Goal: Task Accomplishment & Management: Manage account settings

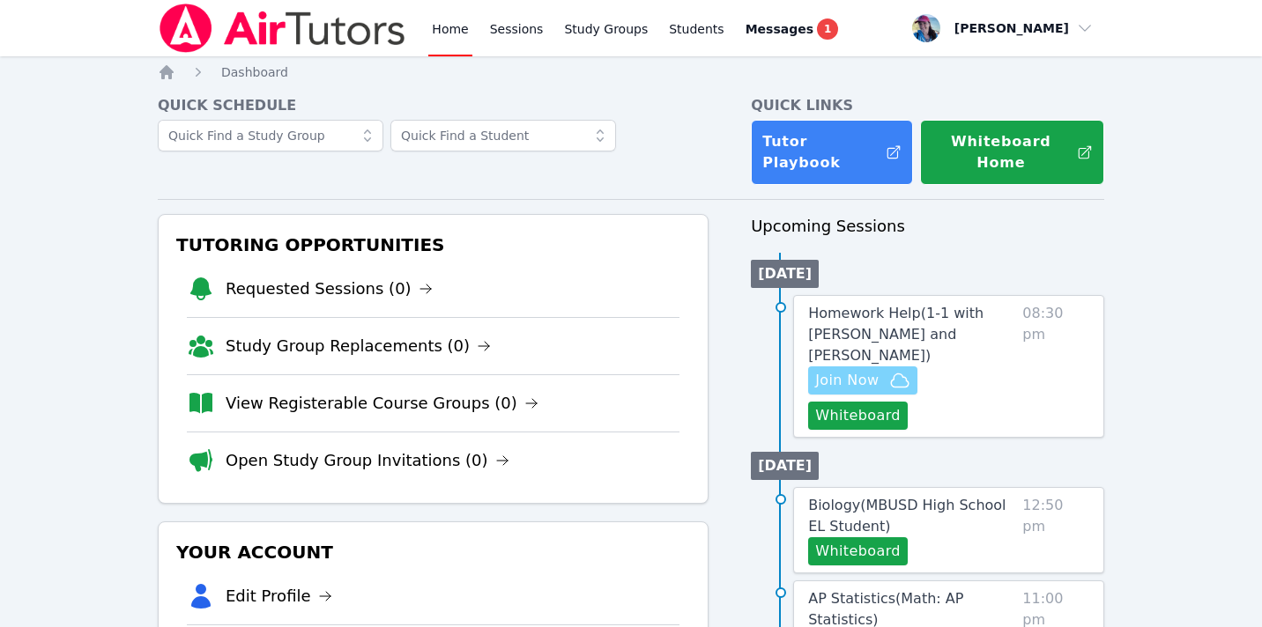
click at [883, 370] on span "Join Now" at bounding box center [862, 380] width 95 height 21
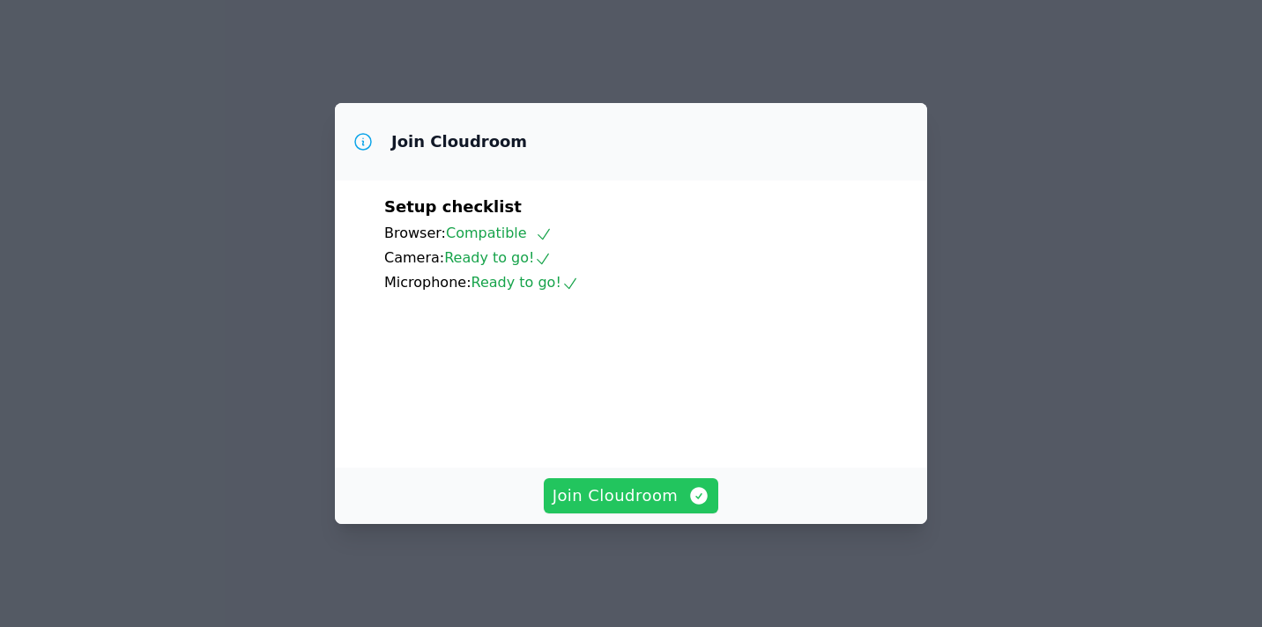
click at [664, 497] on span "Join Cloudroom" at bounding box center [631, 496] width 158 height 25
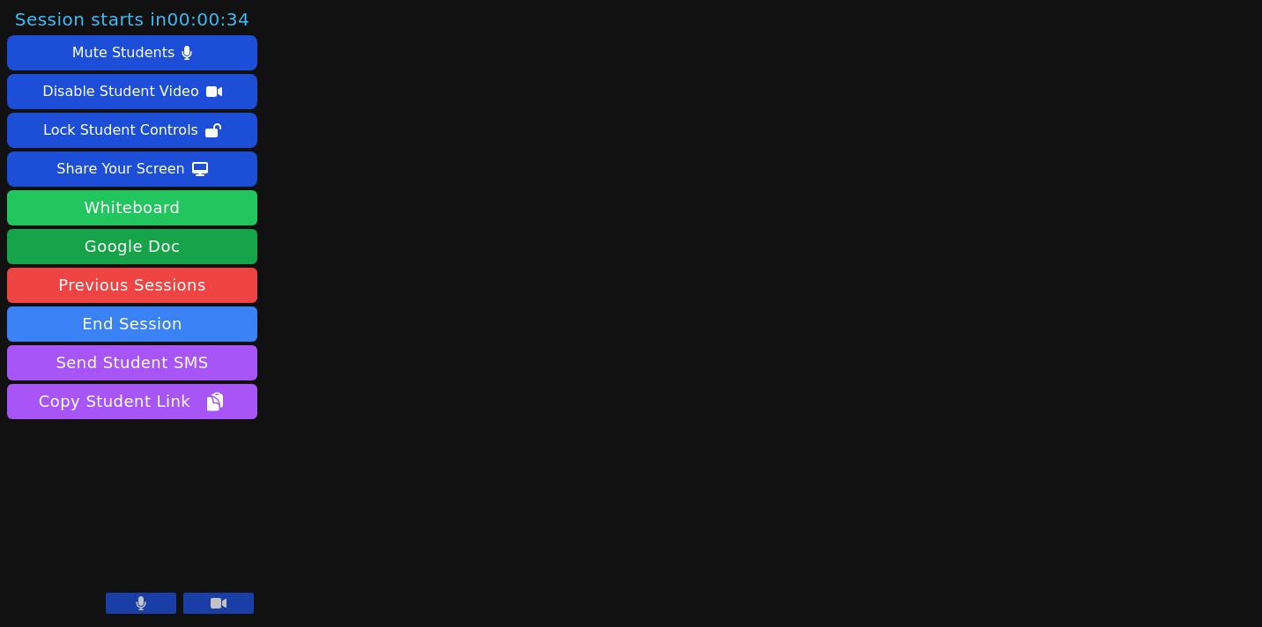
click at [175, 204] on button "Whiteboard" at bounding box center [132, 207] width 250 height 35
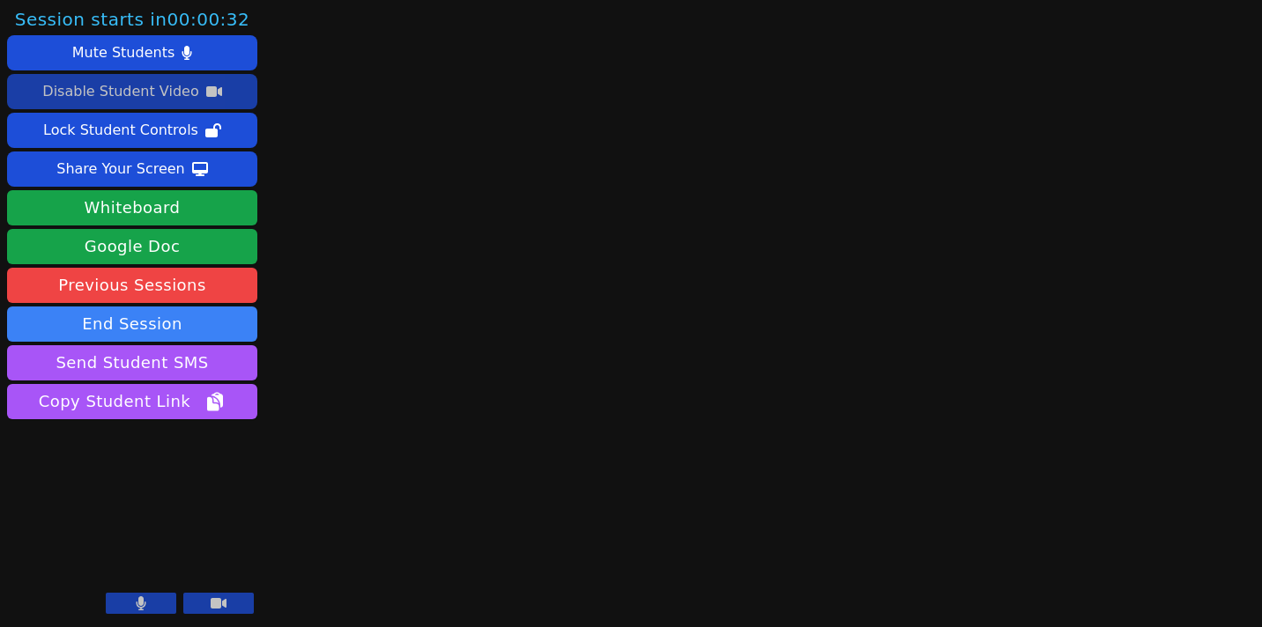
click at [191, 84] on div "Disable Student Video" at bounding box center [120, 92] width 156 height 28
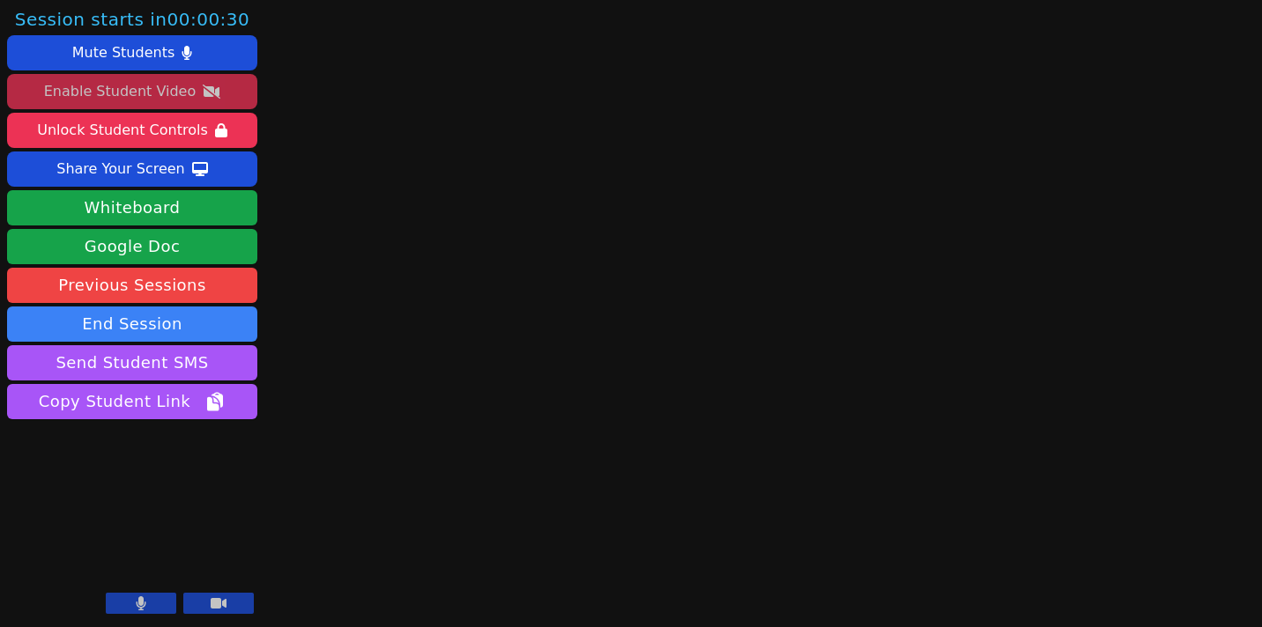
click at [95, 89] on div "Enable Student Video" at bounding box center [120, 92] width 152 height 28
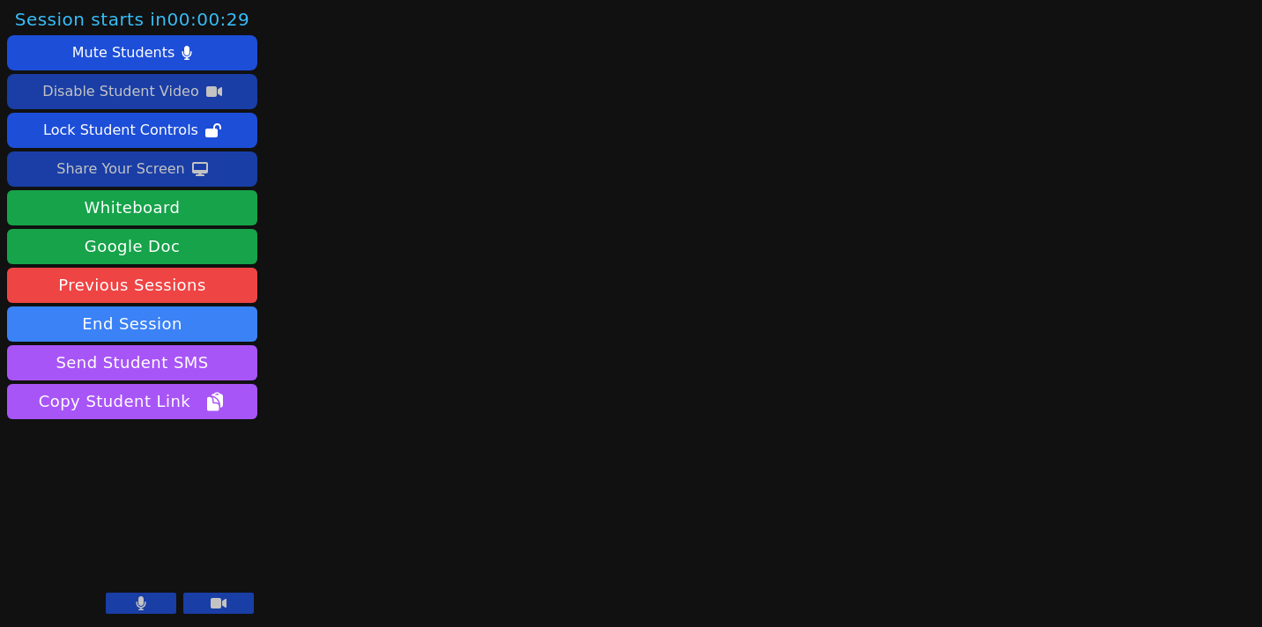
click at [140, 171] on div "Share Your Screen" at bounding box center [120, 169] width 129 height 28
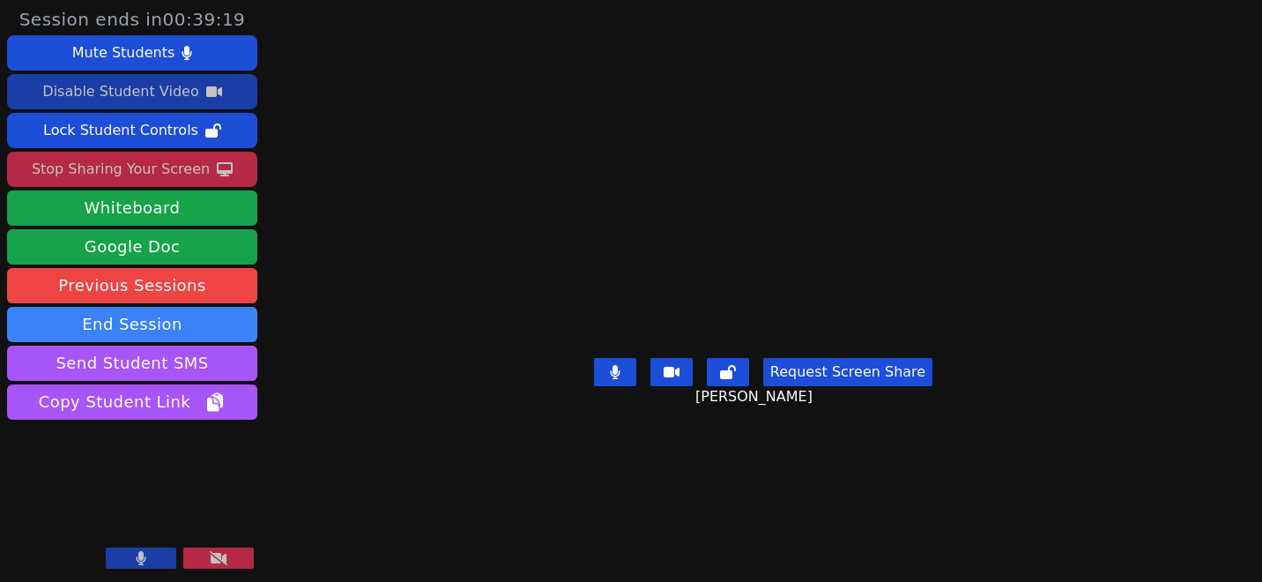
click at [840, 386] on button "Request Screen Share" at bounding box center [847, 372] width 169 height 28
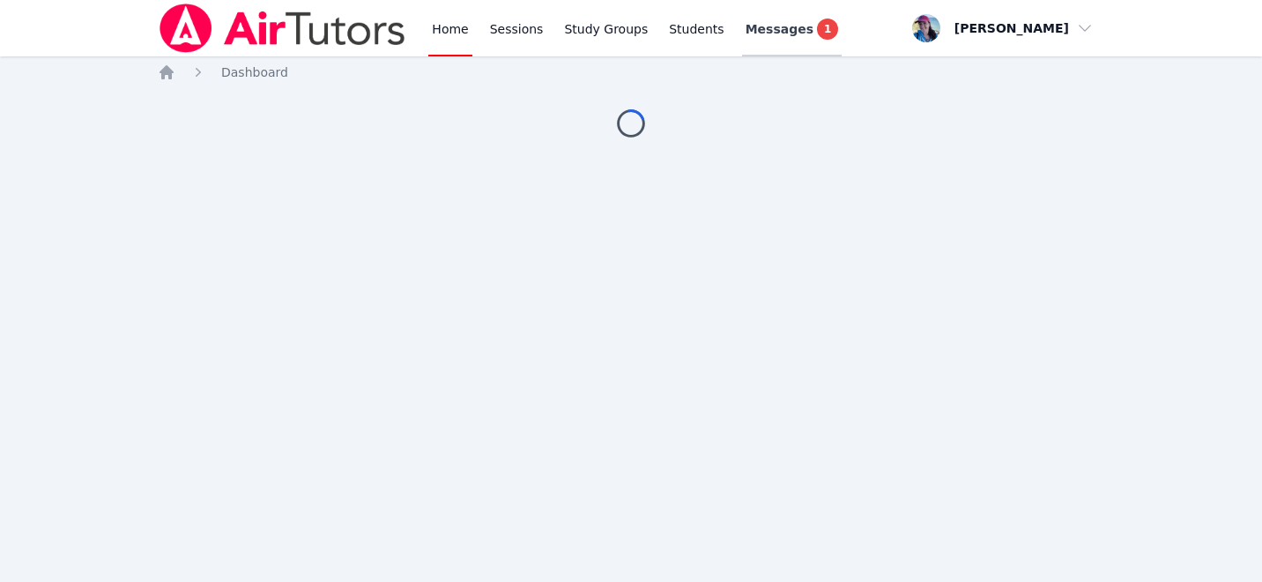
click at [762, 34] on span "Messages" at bounding box center [779, 29] width 68 height 18
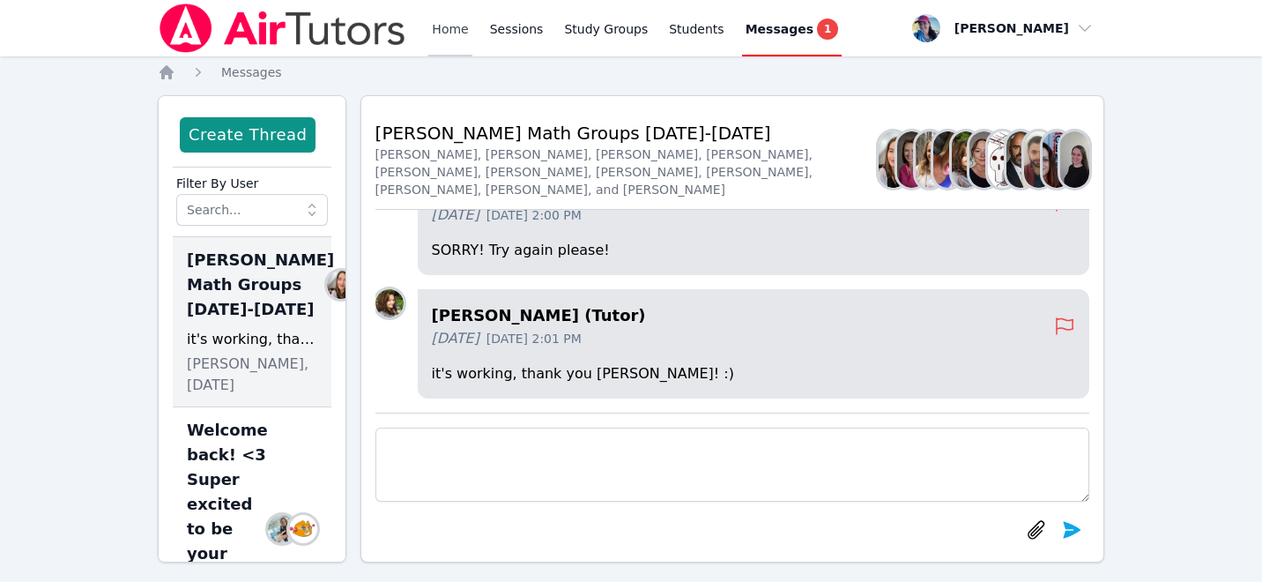
click at [434, 26] on link "Home" at bounding box center [449, 28] width 43 height 56
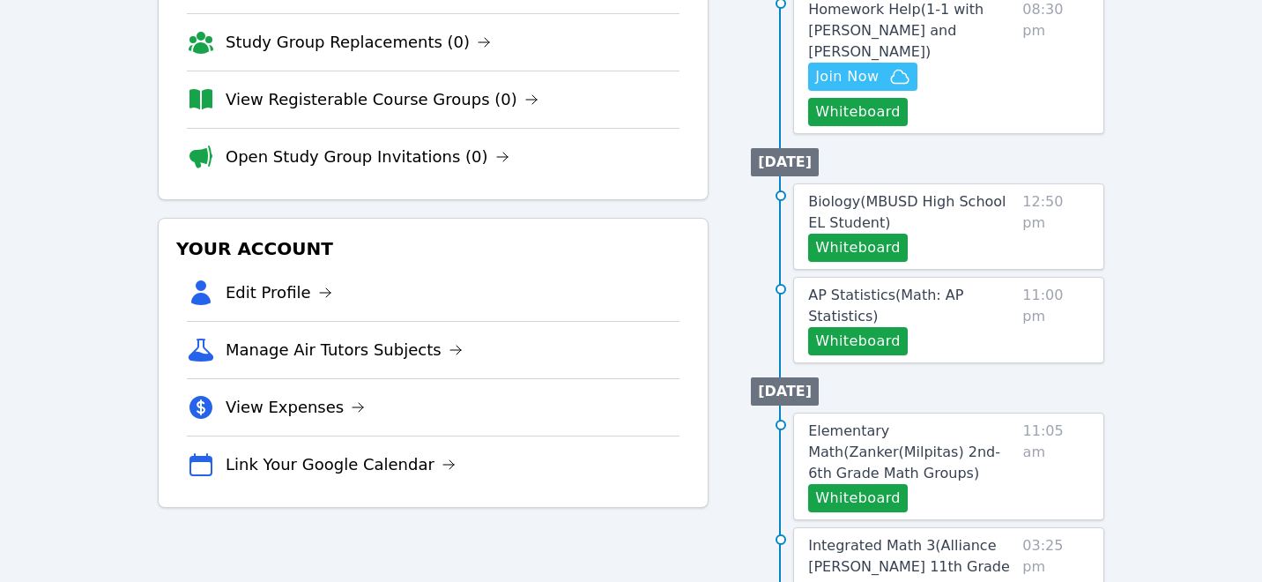
scroll to position [330, 0]
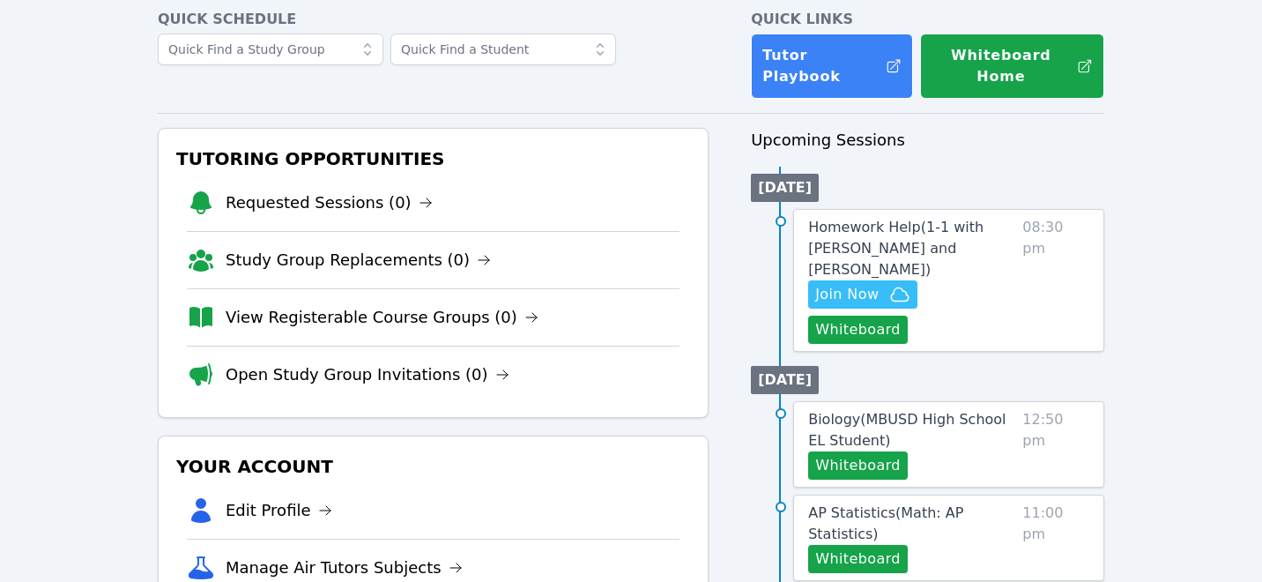
scroll to position [204, 0]
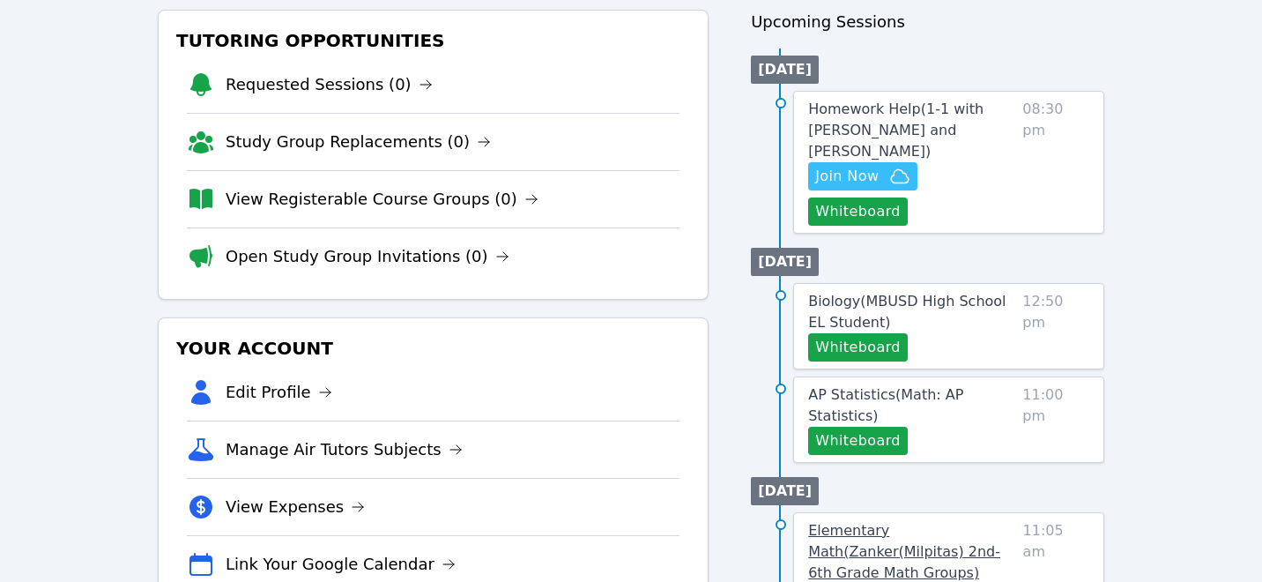
click at [866, 522] on span "Elementary Math ( Zanker(Milpitas) 2nd-6th Grade Math Groups )" at bounding box center [904, 551] width 192 height 59
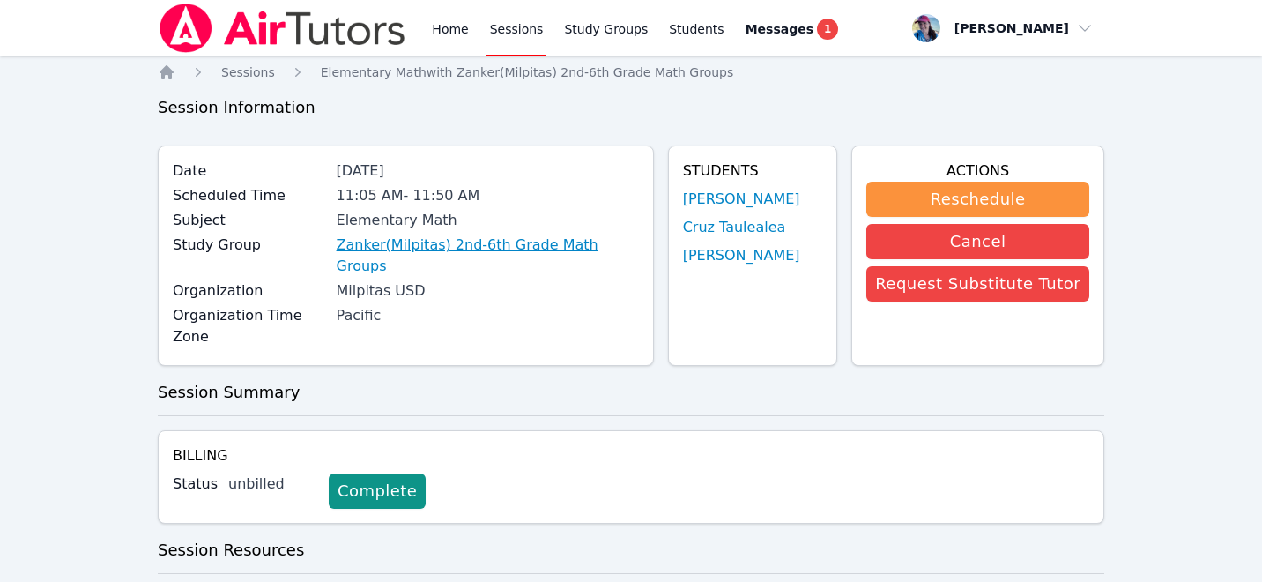
click at [429, 249] on link "Zanker(Milpitas) 2nd-6th Grade Math Groups" at bounding box center [488, 255] width 302 height 42
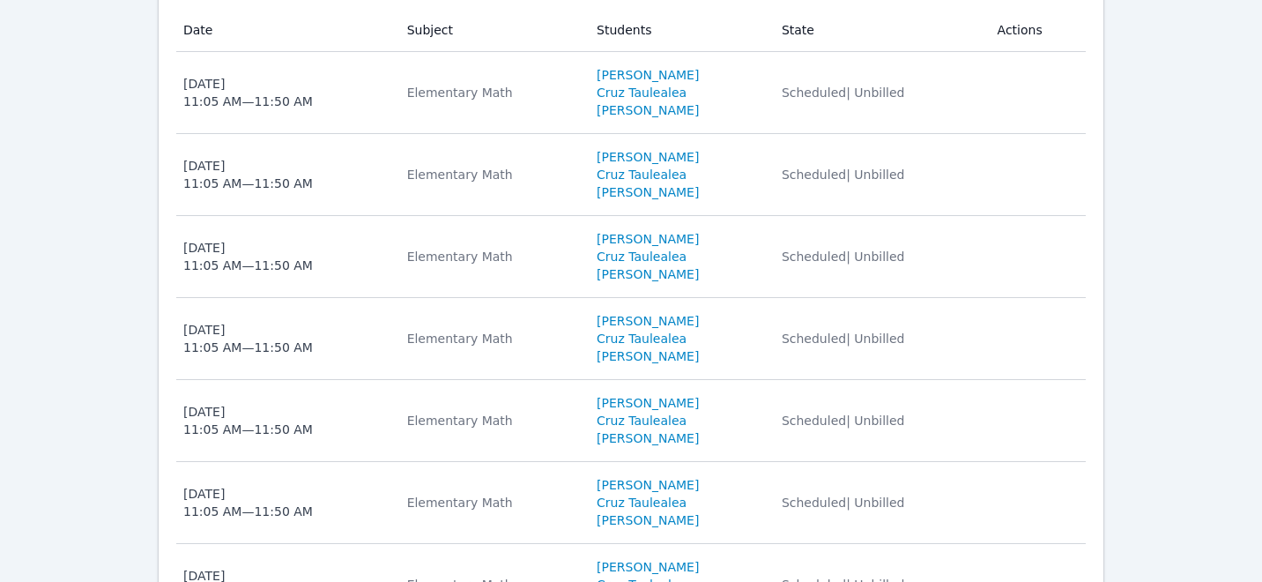
scroll to position [1226, 0]
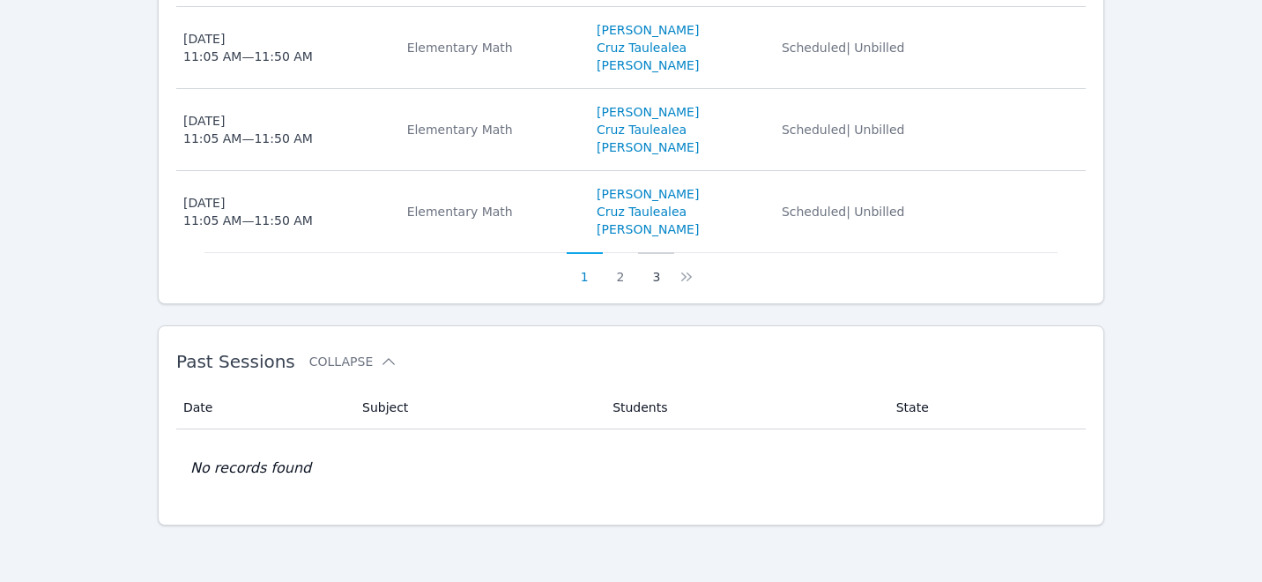
click at [649, 280] on button "3" at bounding box center [656, 268] width 36 height 33
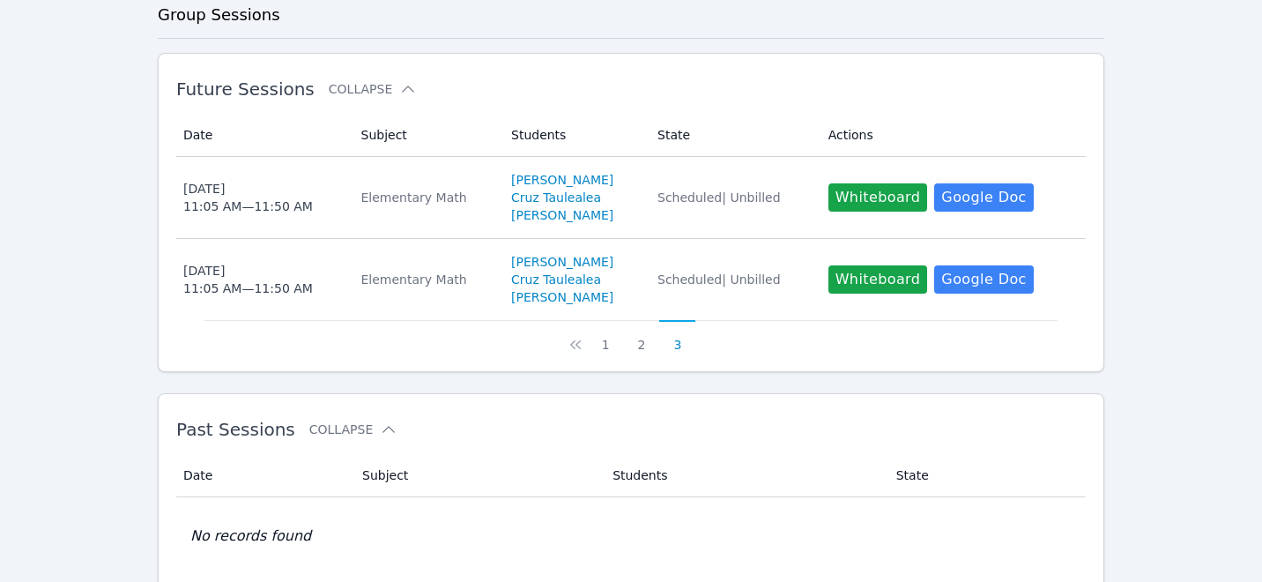
scroll to position [501, 0]
click at [639, 344] on button "2" at bounding box center [642, 337] width 36 height 33
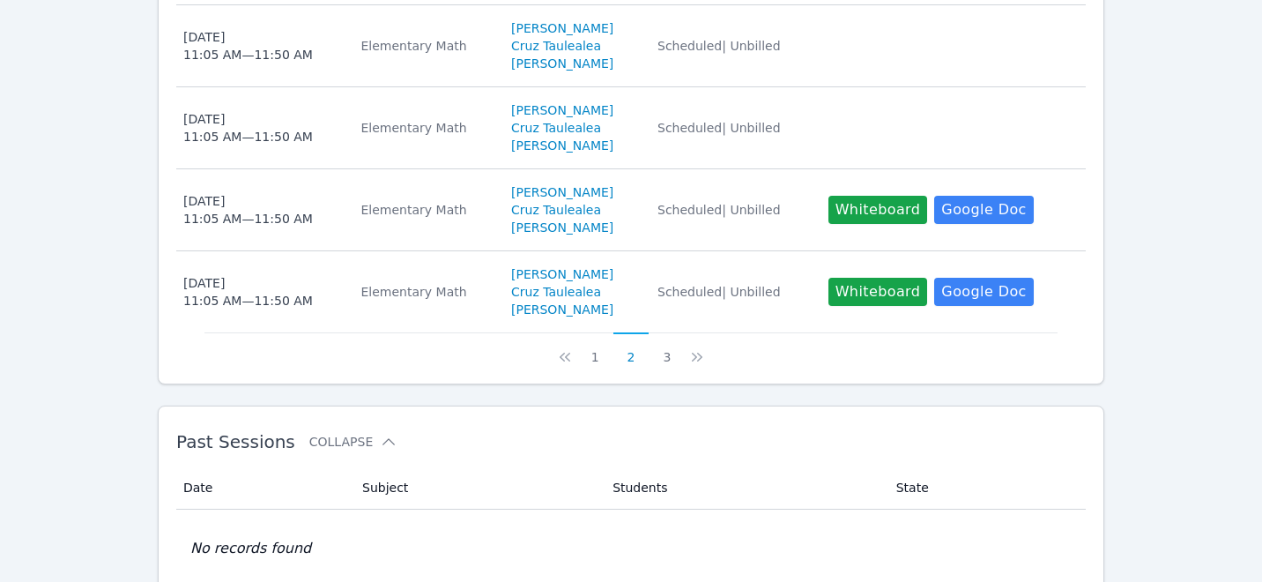
scroll to position [1226, 0]
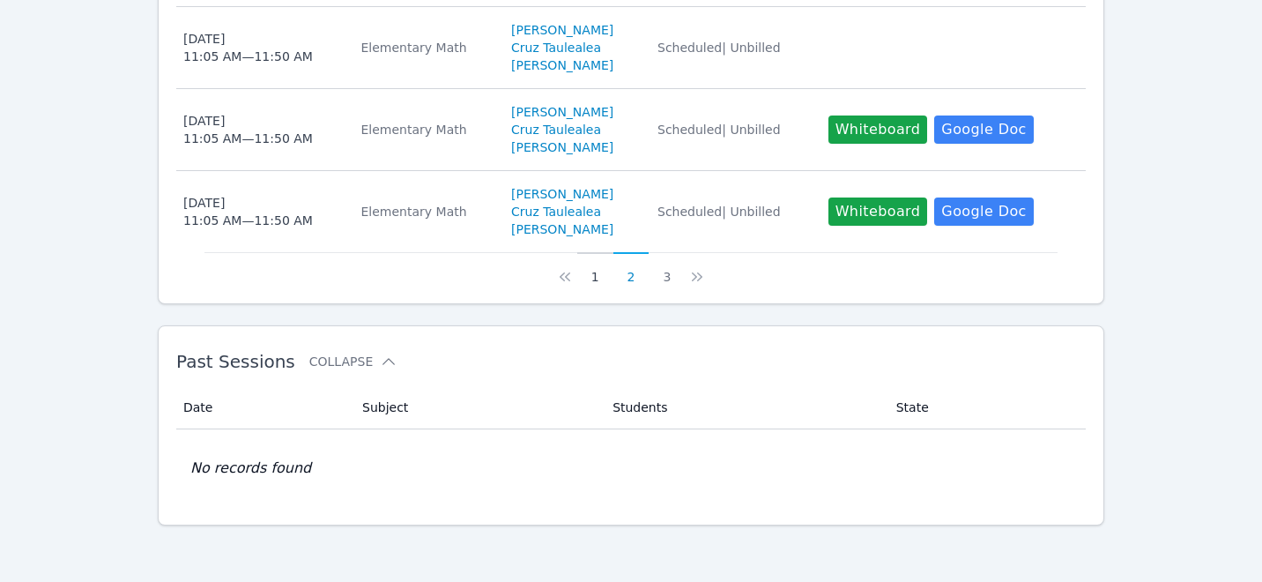
click at [593, 278] on button "1" at bounding box center [595, 268] width 36 height 33
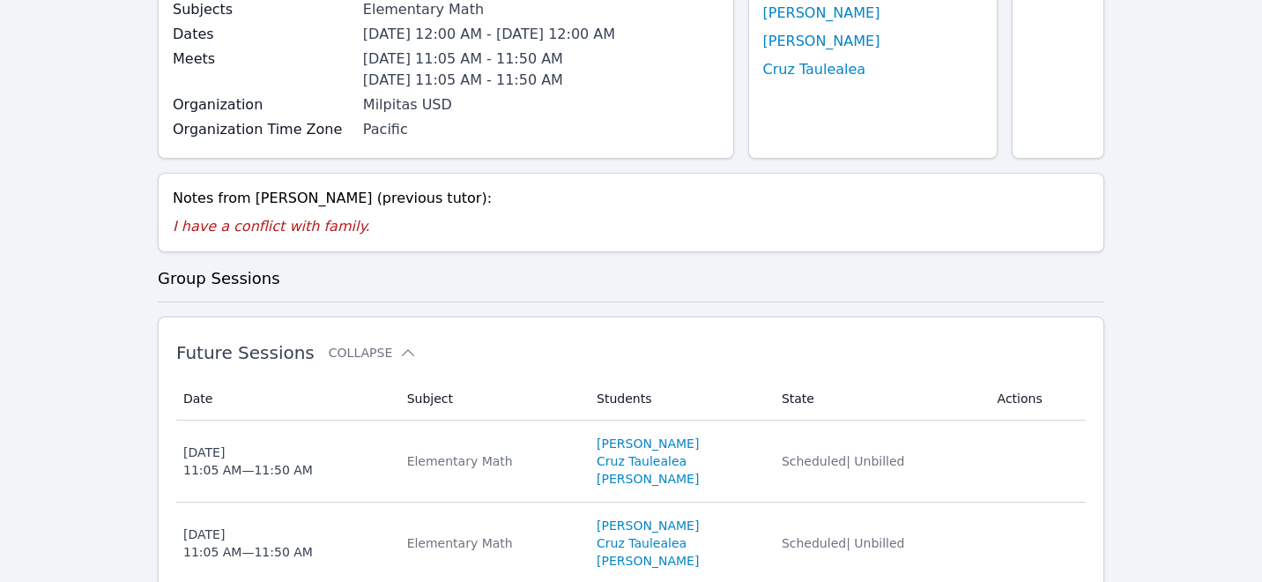
scroll to position [0, 0]
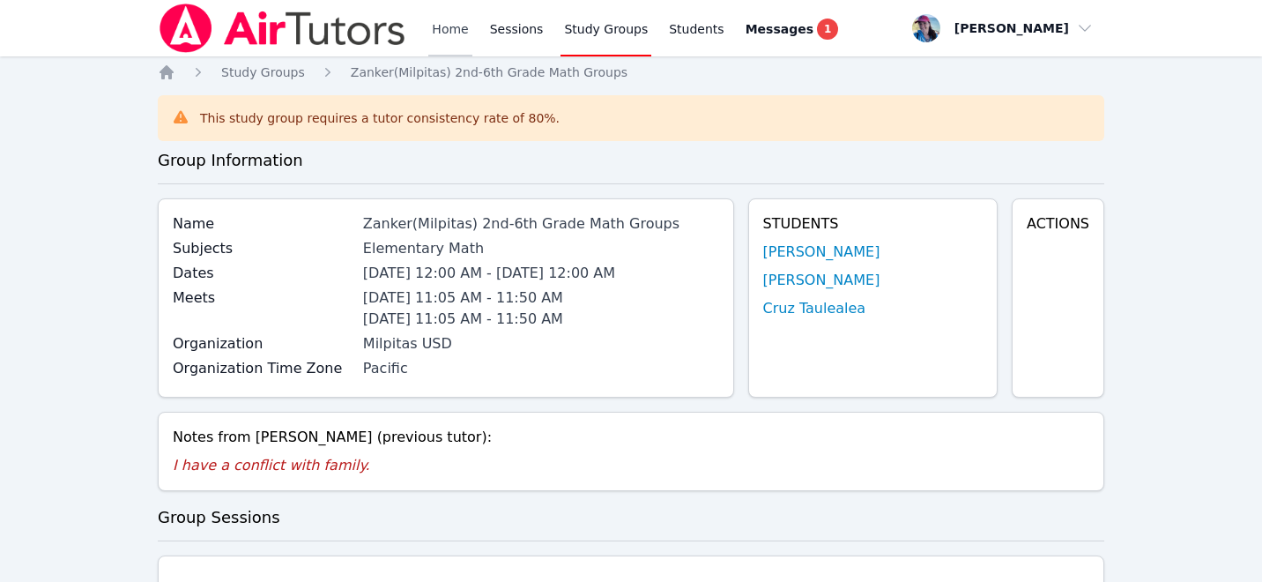
click at [437, 26] on link "Home" at bounding box center [449, 28] width 43 height 56
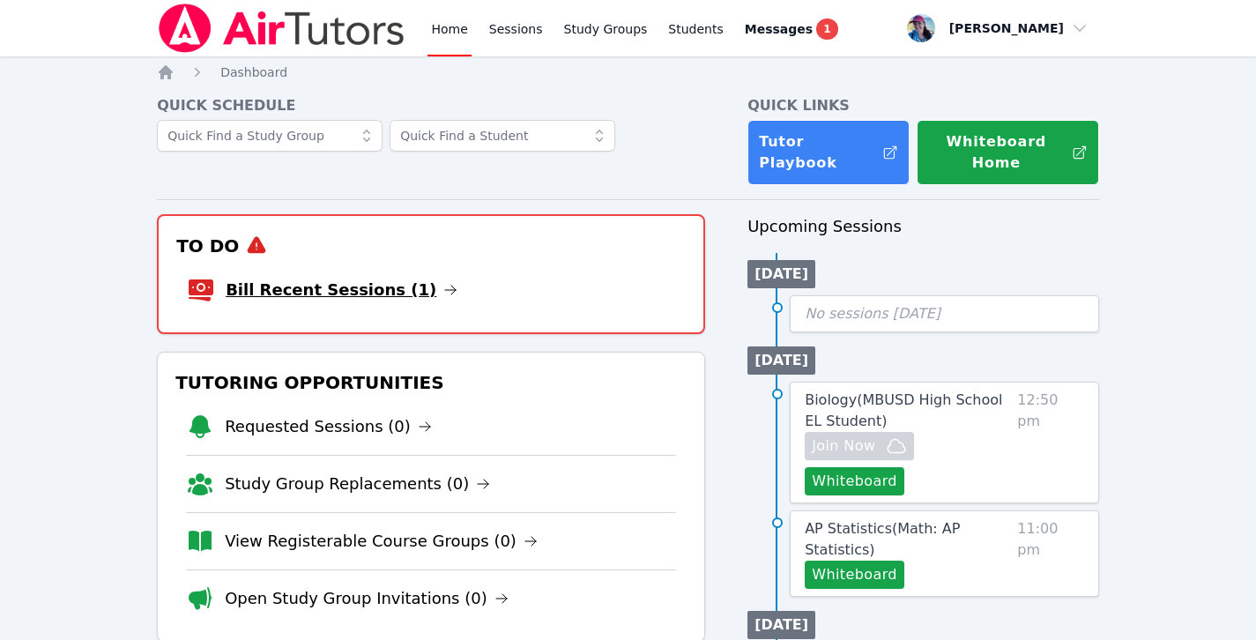
click at [334, 278] on link "Bill Recent Sessions (1)" at bounding box center [342, 290] width 232 height 25
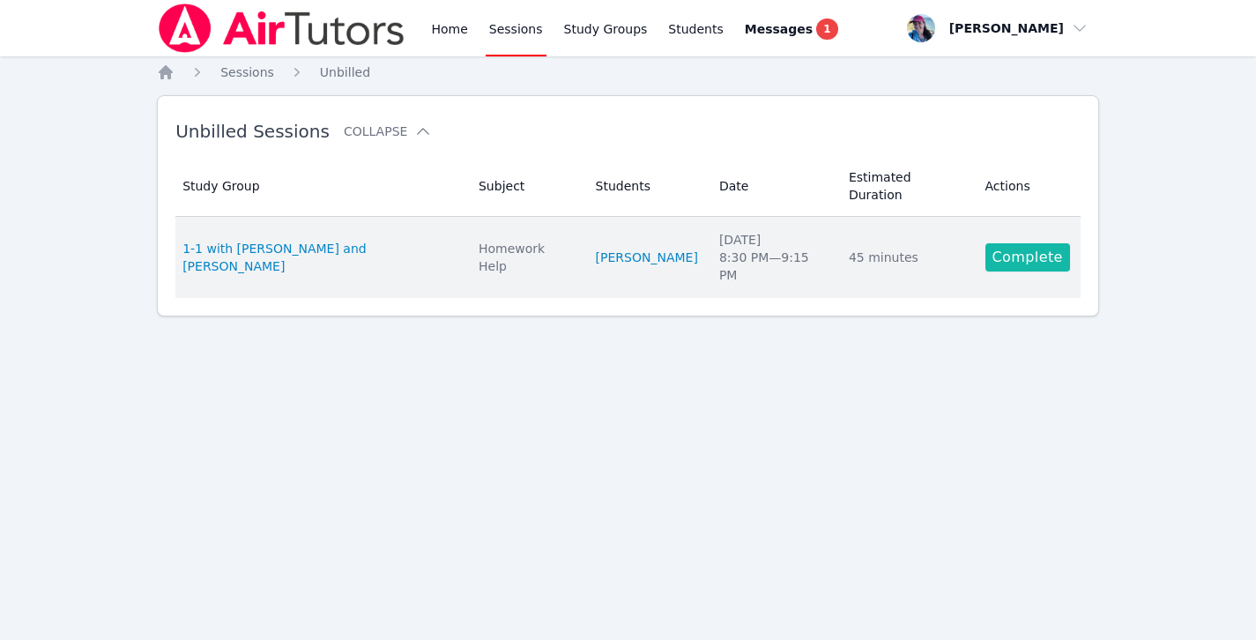
click at [1004, 243] on link "Complete" at bounding box center [1027, 257] width 85 height 28
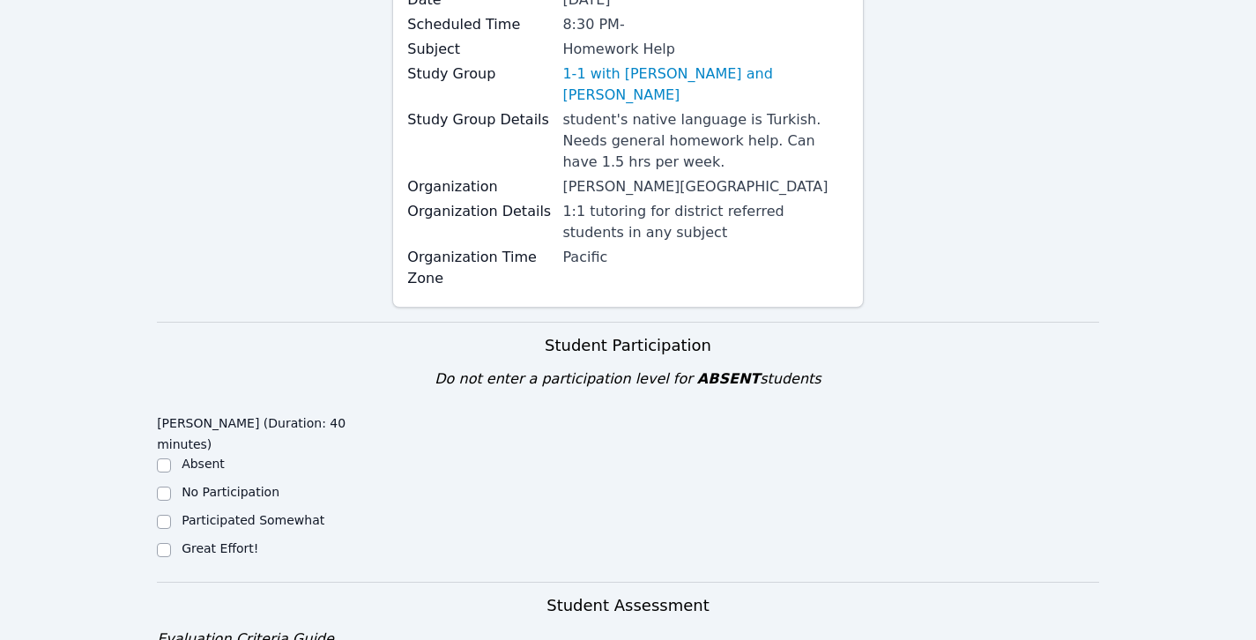
scroll to position [450, 0]
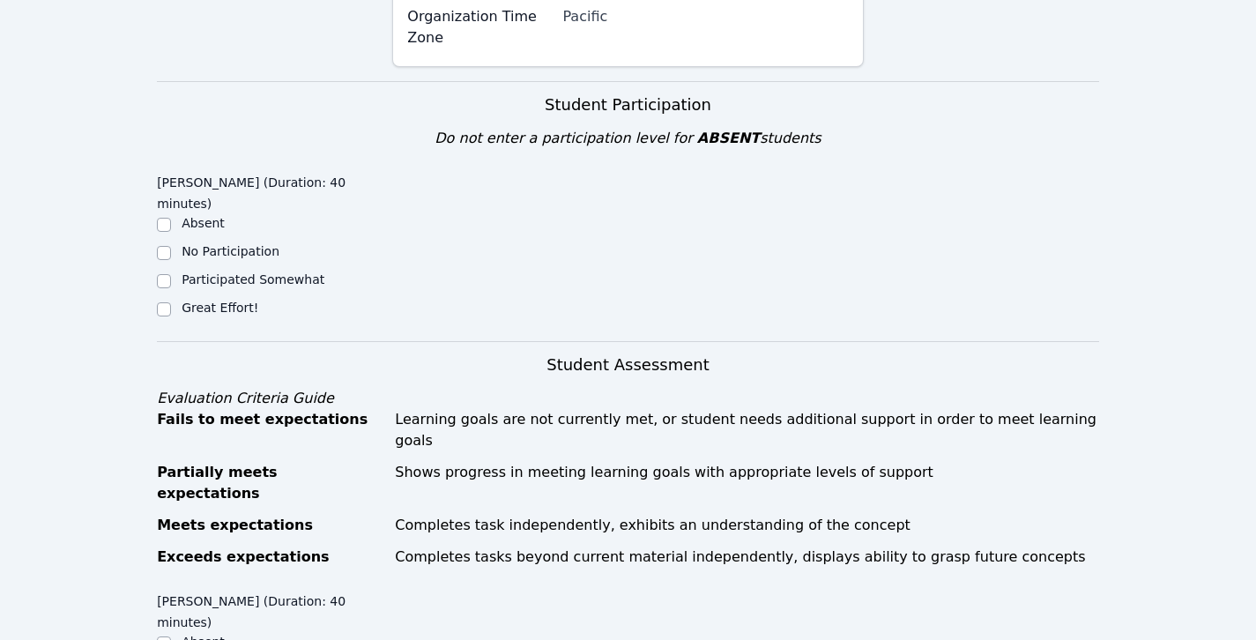
click at [227, 249] on ul "Absent No Participation Participated Somewhat Great Effort!" at bounding box center [274, 267] width 235 height 106
click at [233, 300] on label "Great Effort!" at bounding box center [220, 307] width 77 height 14
click at [171, 302] on input "Great Effort!" at bounding box center [164, 309] width 14 height 14
checkbox input "true"
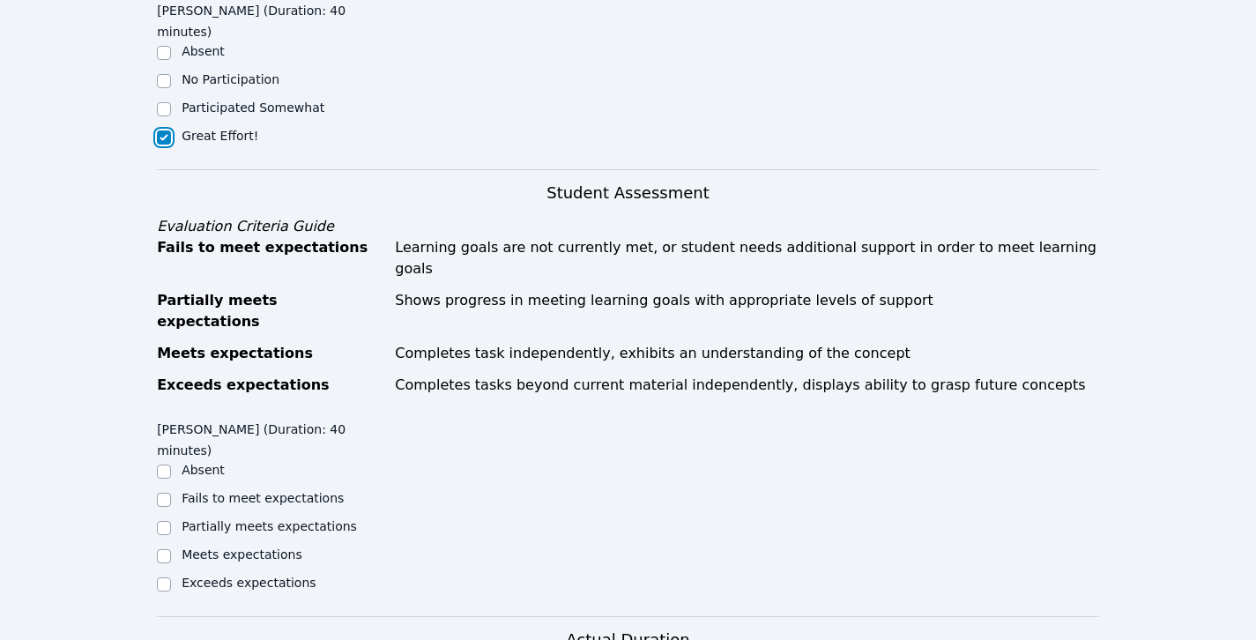
scroll to position [863, 0]
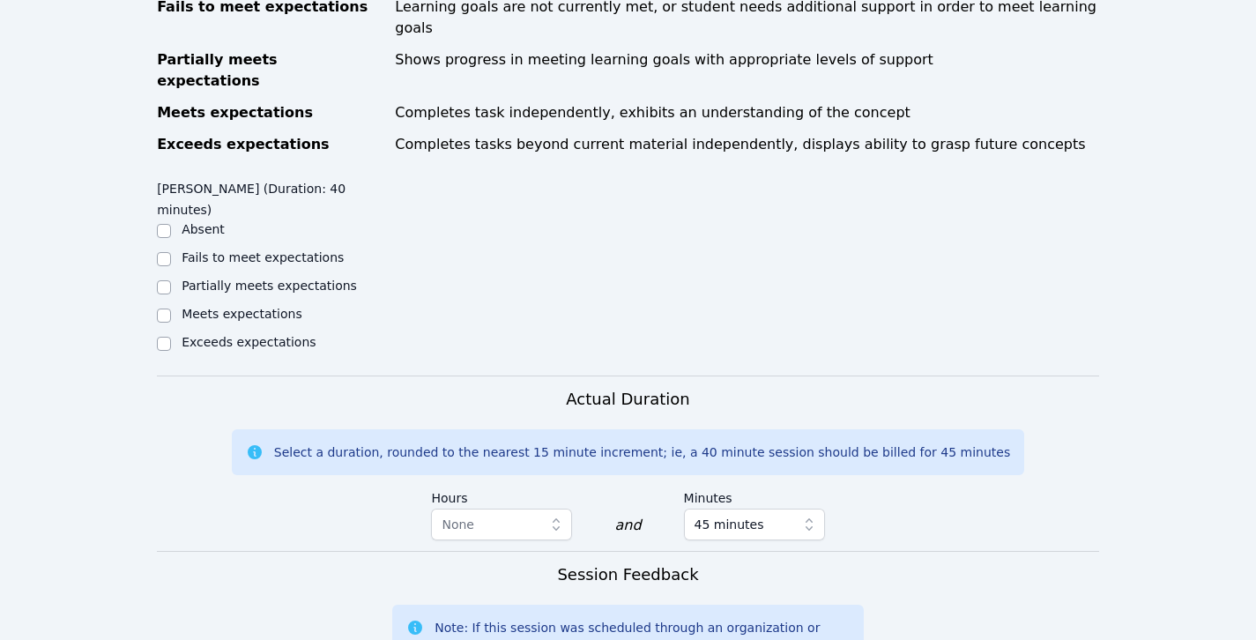
click at [258, 307] on label "Meets expectations" at bounding box center [242, 314] width 121 height 14
click at [171, 308] on input "Meets expectations" at bounding box center [164, 315] width 14 height 14
checkbox input "true"
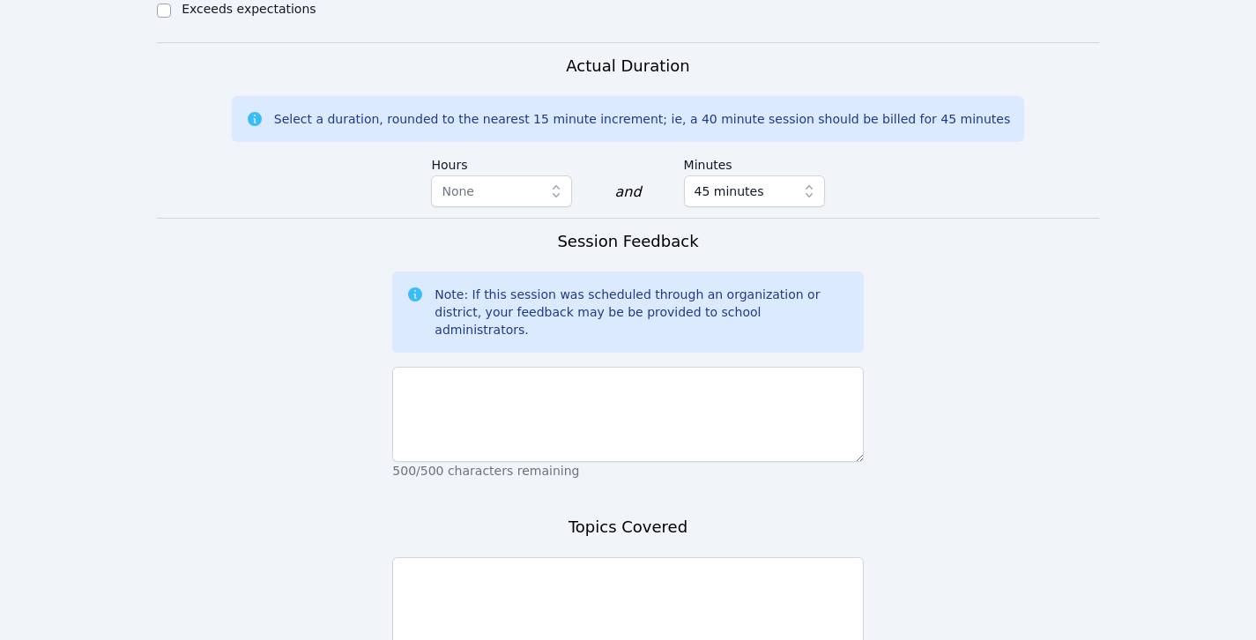
scroll to position [1234, 0]
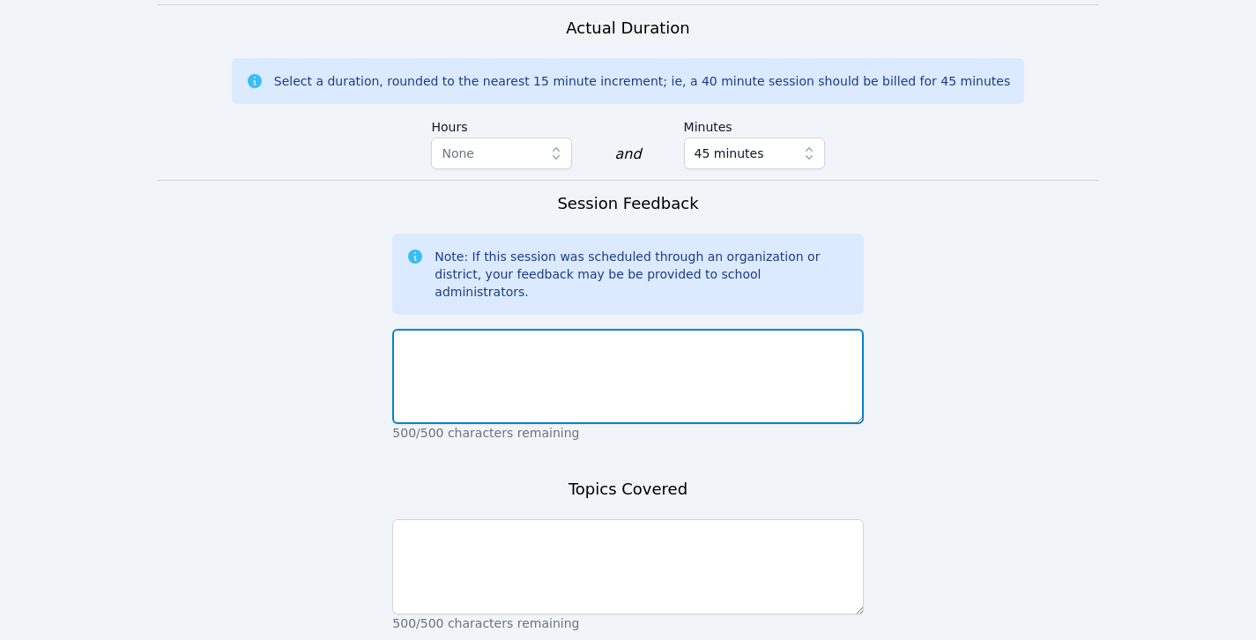
click at [543, 329] on textarea at bounding box center [627, 376] width 471 height 95
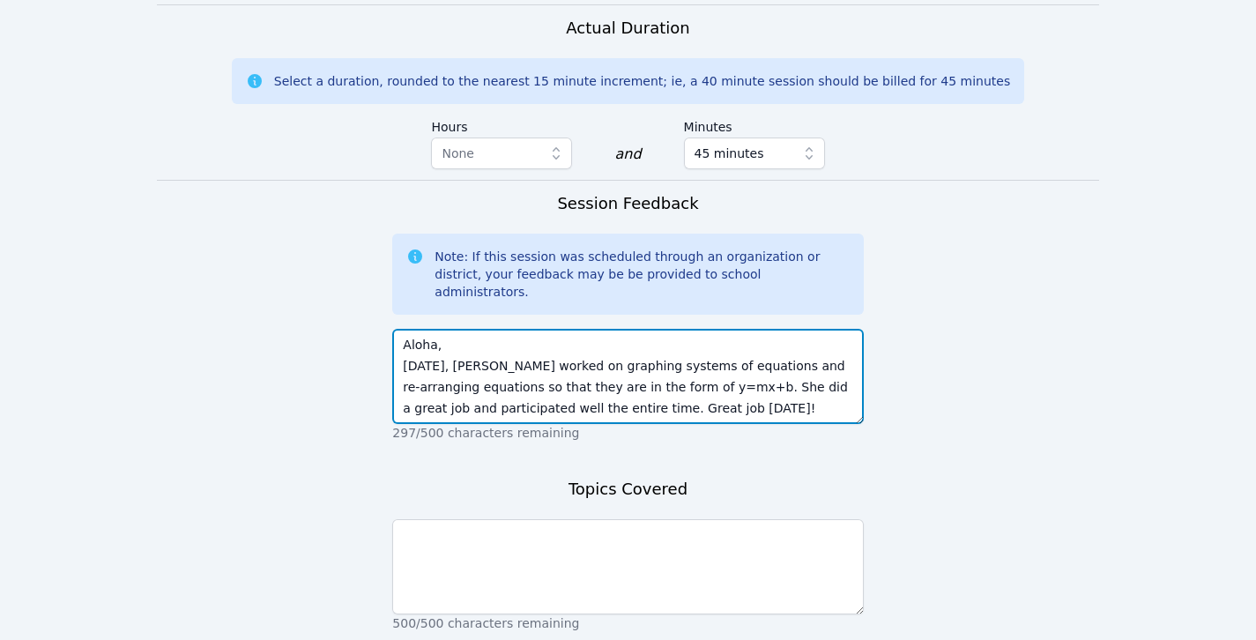
type textarea "Aloha, Today, Narin worked on graphing systems of equations and re-arranging eq…"
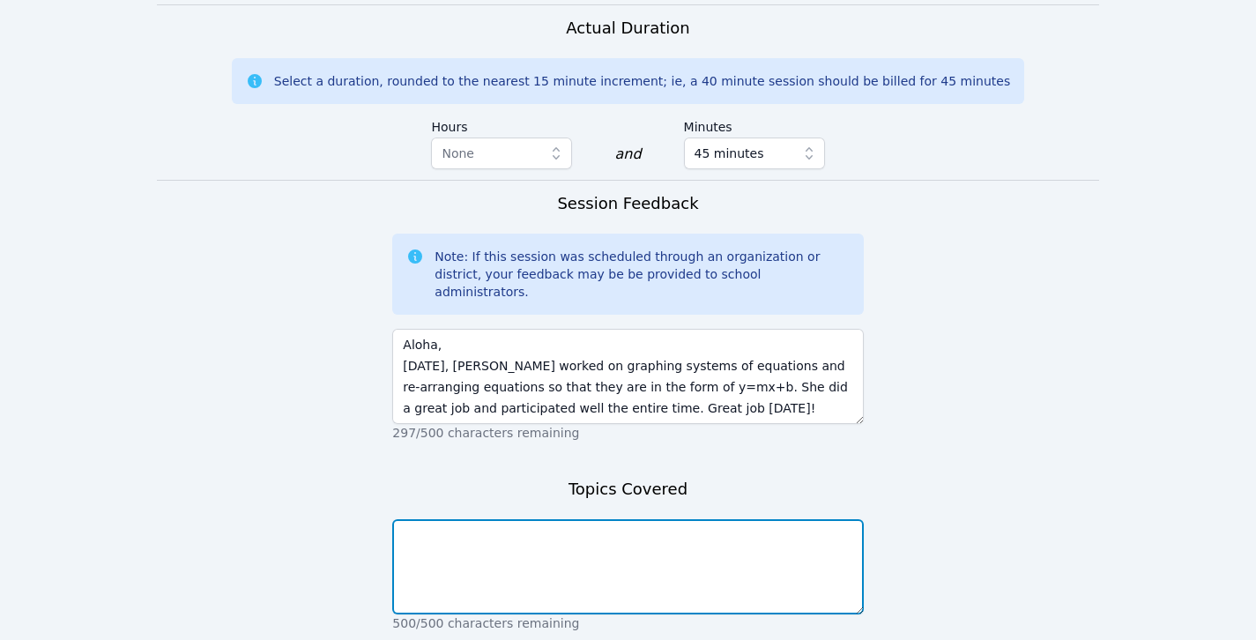
click at [572, 519] on textarea at bounding box center [627, 566] width 471 height 95
type textarea "Graphing systems of equations, re-arranging equations"
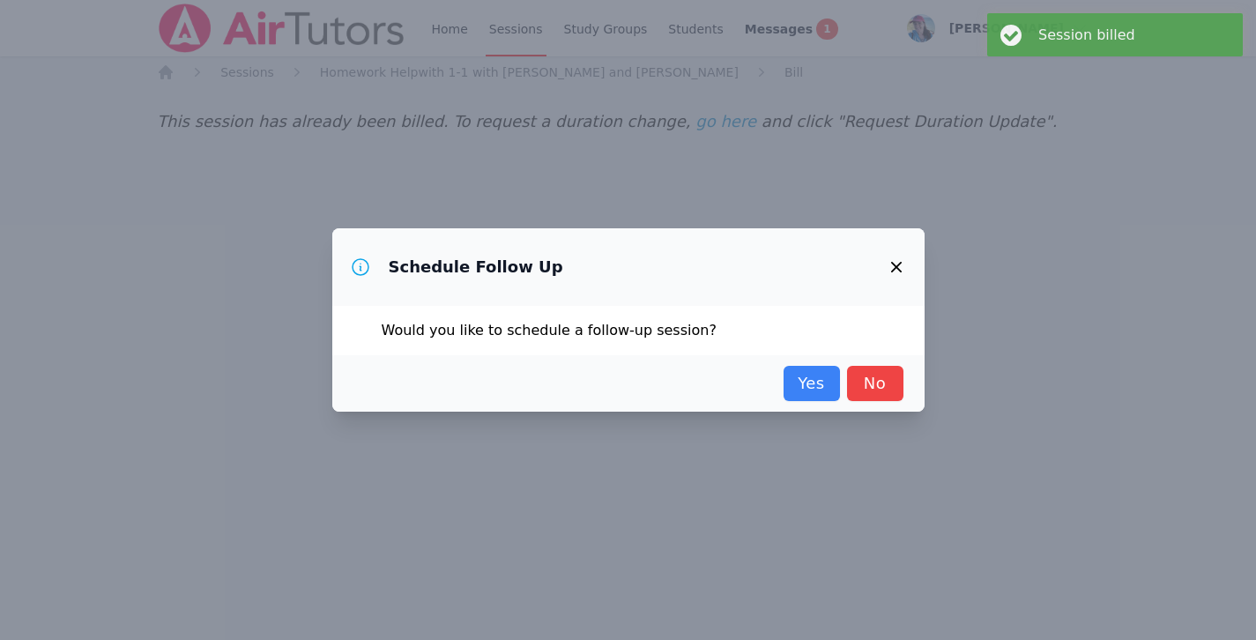
scroll to position [0, 0]
click at [801, 369] on link "Yes" at bounding box center [811, 383] width 56 height 35
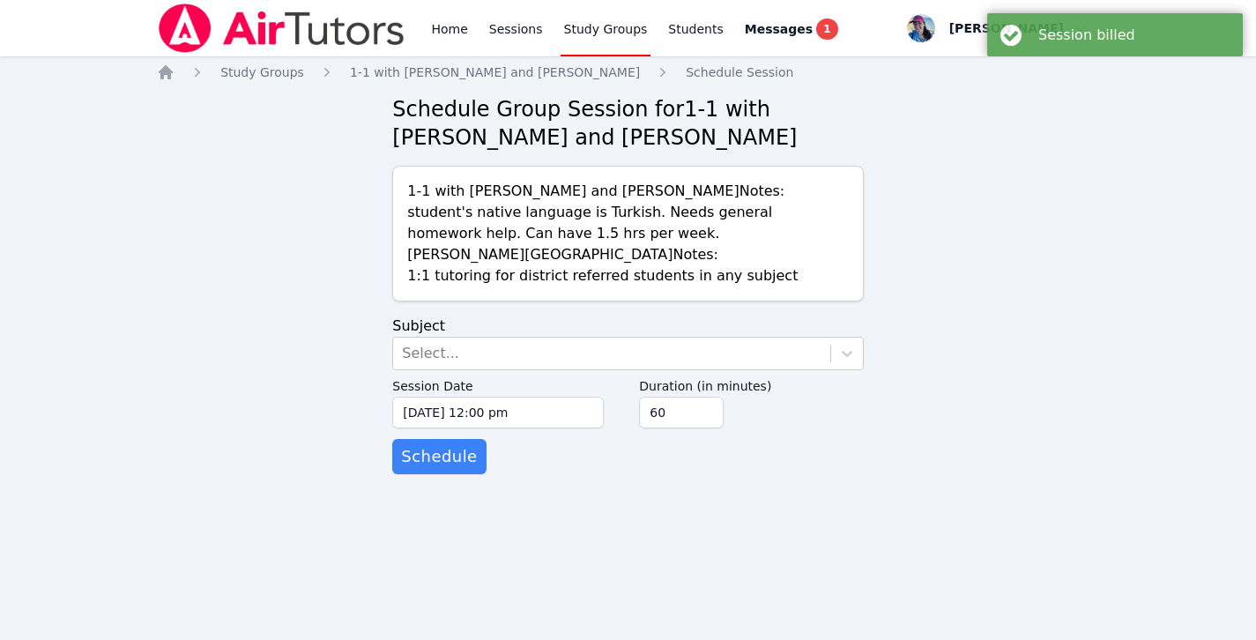
click at [524, 335] on form "Subject Select... Session Date 09/29/2025 12:00 pm 9/29/2025 12:00 pm Duration …" at bounding box center [627, 394] width 471 height 159
click at [524, 346] on div "Select..." at bounding box center [611, 353] width 436 height 32
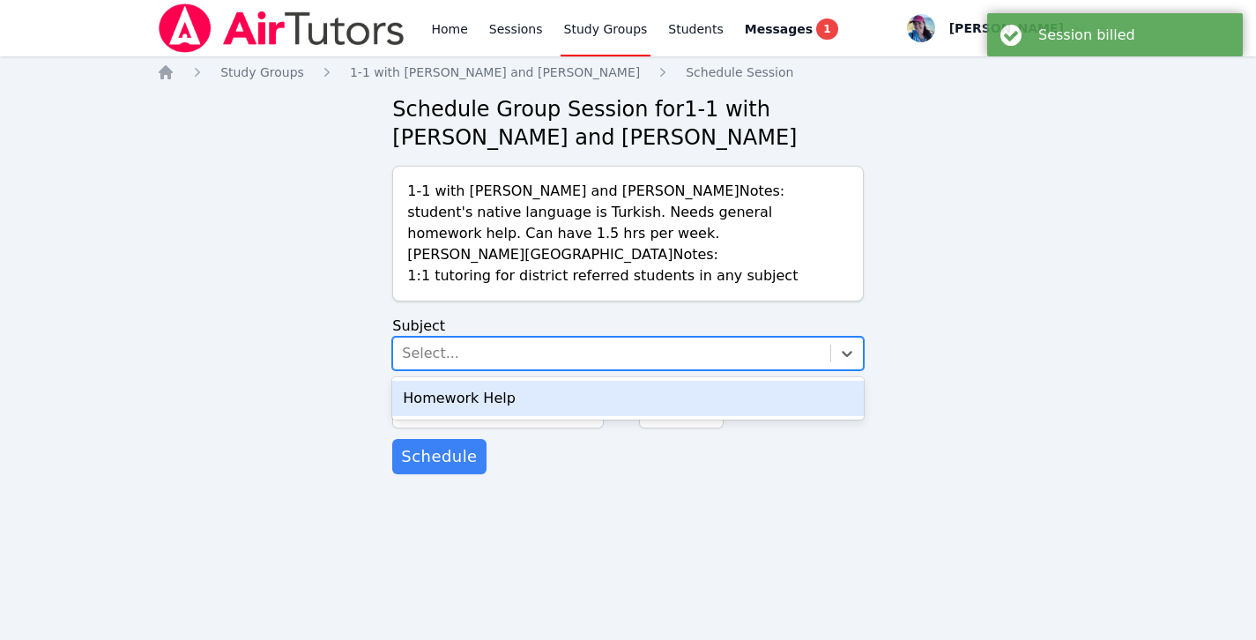
click at [523, 389] on div "Homework Help" at bounding box center [627, 398] width 471 height 35
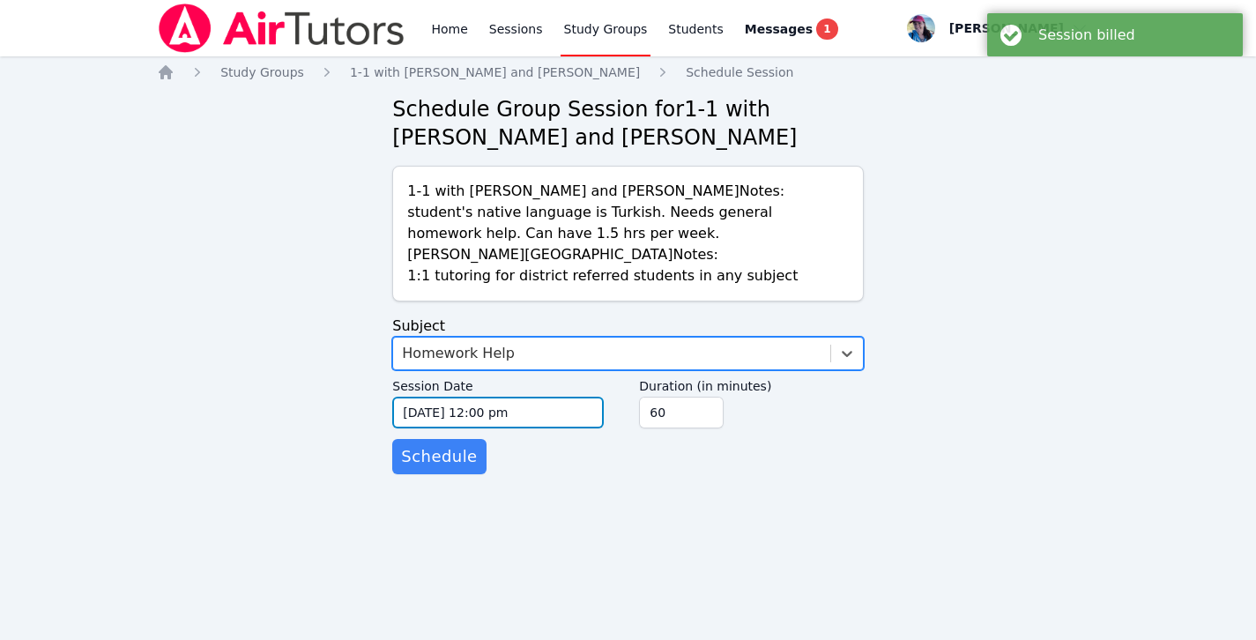
click at [500, 403] on input "09/29/2025 12:00 pm" at bounding box center [497, 413] width 211 height 32
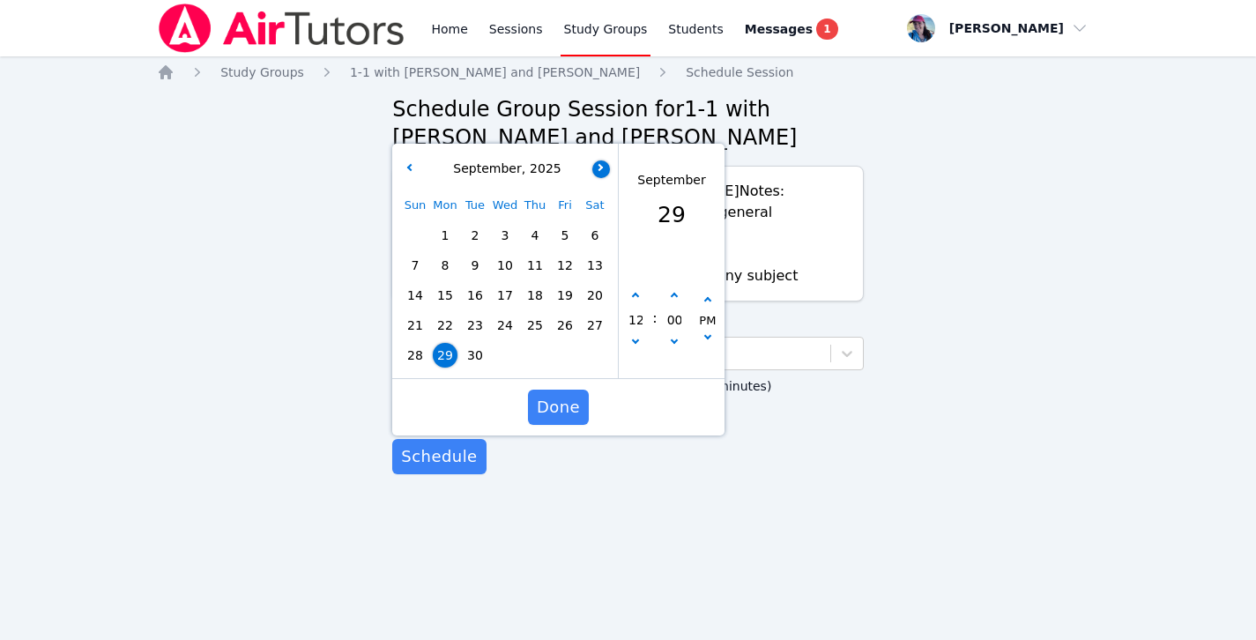
click at [605, 168] on button "button" at bounding box center [601, 169] width 18 height 18
click at [540, 241] on span "2" at bounding box center [535, 235] width 25 height 25
click at [634, 289] on button "button" at bounding box center [635, 296] width 18 height 18
type input "10/02/2025 01:00 pm"
type input "01"
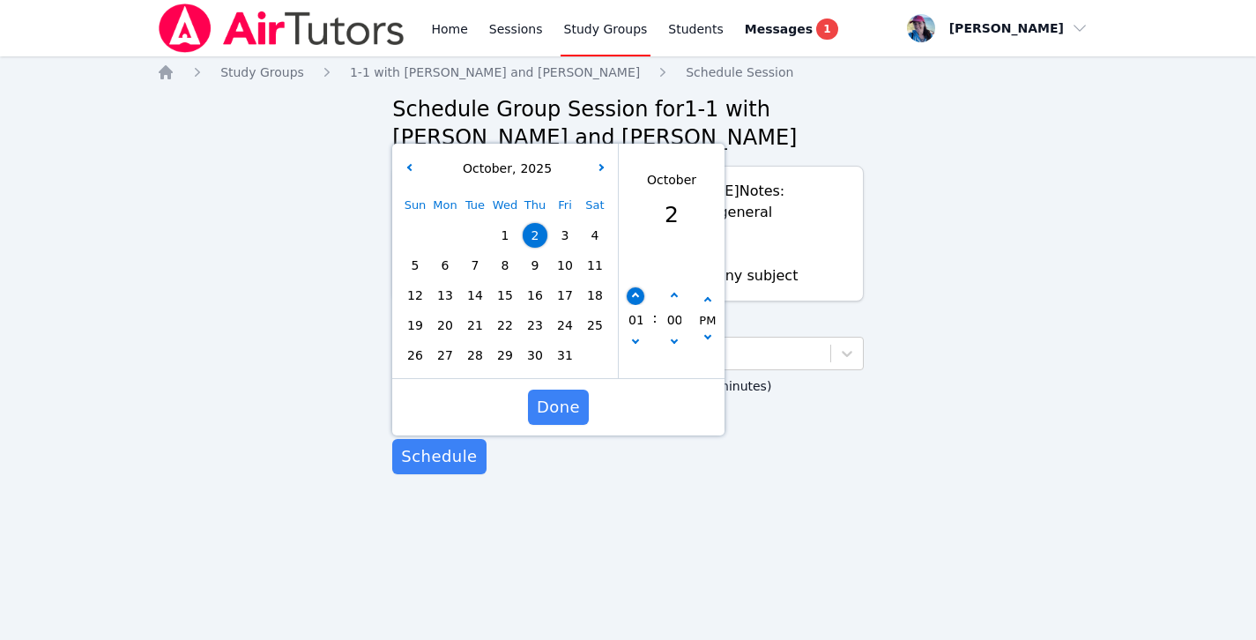
click at [634, 289] on button "button" at bounding box center [635, 296] width 18 height 18
type input "10/02/2025 02:00 pm"
type input "02"
click at [634, 289] on button "button" at bounding box center [635, 296] width 18 height 18
type input "10/02/2025 03:00 pm"
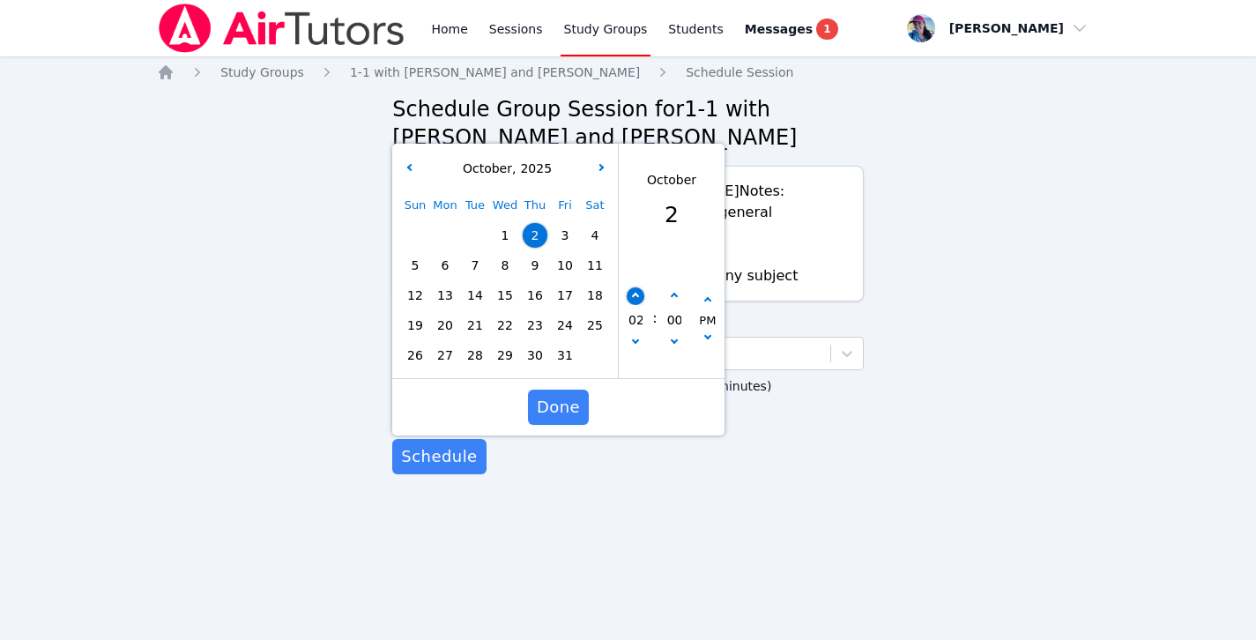
type input "03"
click at [634, 289] on button "button" at bounding box center [635, 296] width 18 height 18
type input "10/02/2025 04:00 pm"
type input "04"
click at [634, 289] on button "button" at bounding box center [635, 296] width 18 height 18
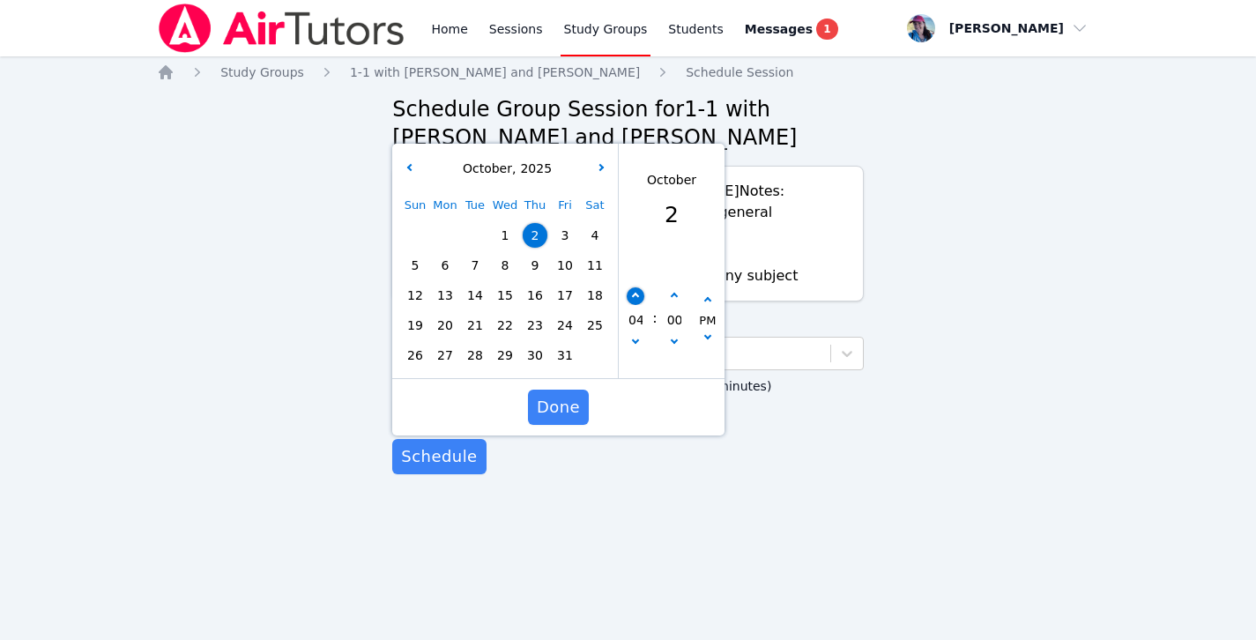
type input "10/02/2025 05:00 pm"
type input "05"
click at [634, 289] on button "button" at bounding box center [635, 296] width 18 height 18
type input "10/02/2025 06:00 pm"
type input "06"
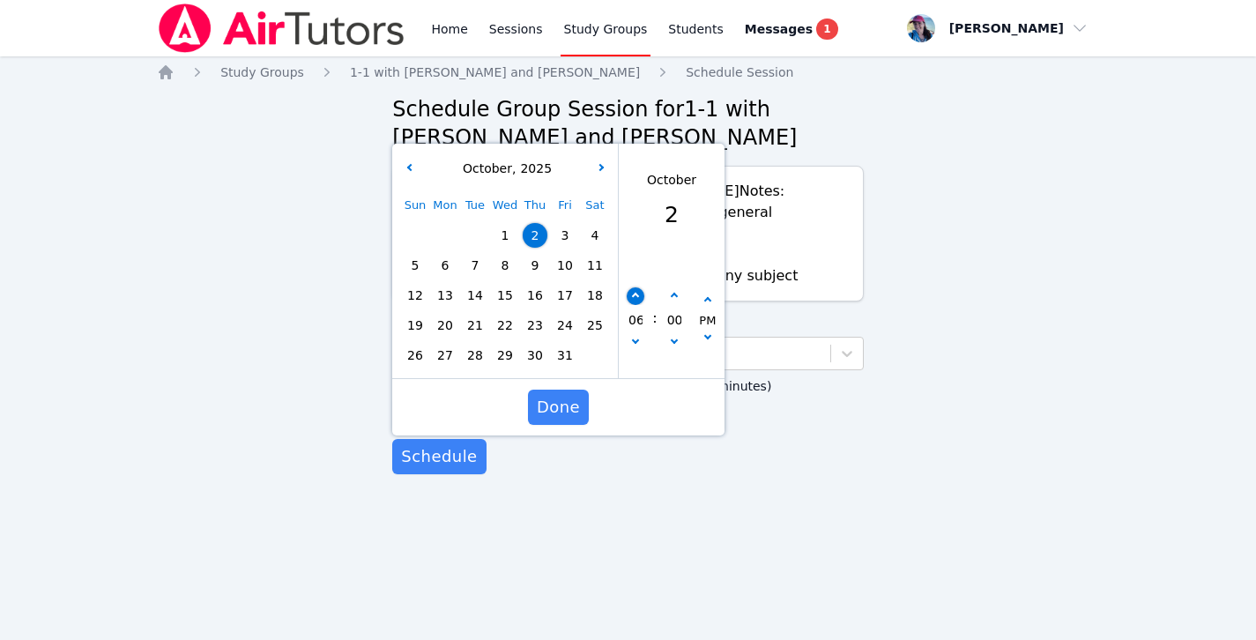
click at [634, 289] on button "button" at bounding box center [635, 296] width 18 height 18
type input "10/02/2025 07:00 pm"
type input "07"
click at [634, 289] on button "button" at bounding box center [635, 296] width 18 height 18
type input "10/02/2025 08:00 pm"
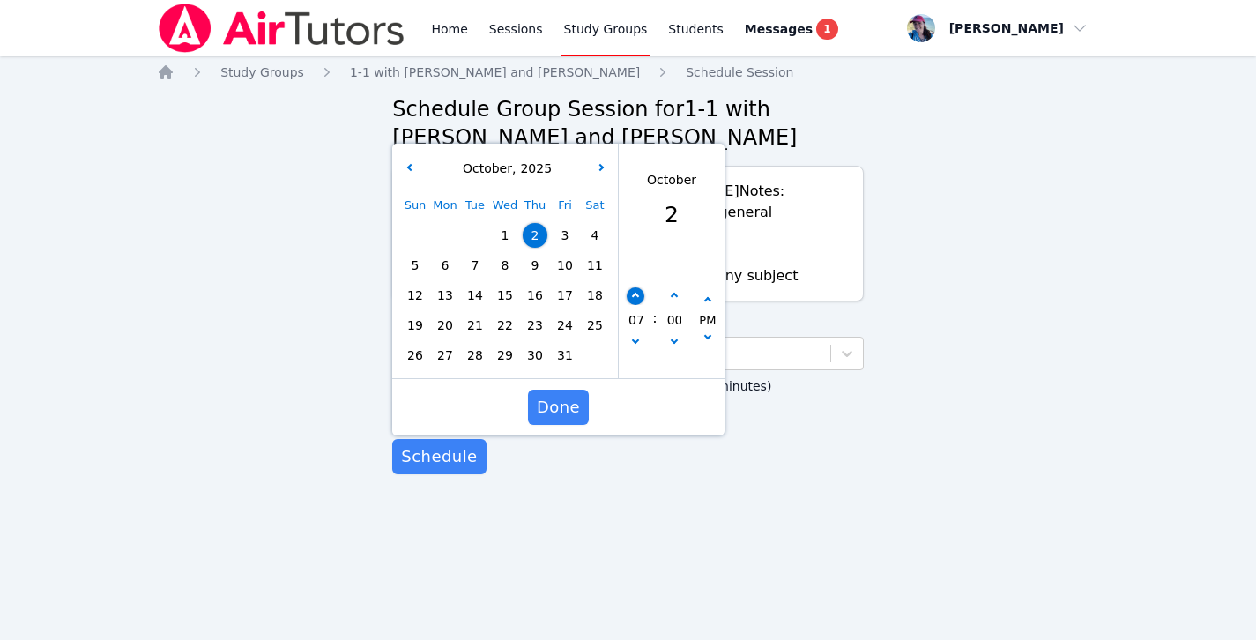
type input "08"
click at [668, 296] on button "button" at bounding box center [674, 296] width 18 height 18
type input "10/02/2025 08:05 pm"
type input "05"
click at [668, 296] on button "button" at bounding box center [674, 296] width 18 height 18
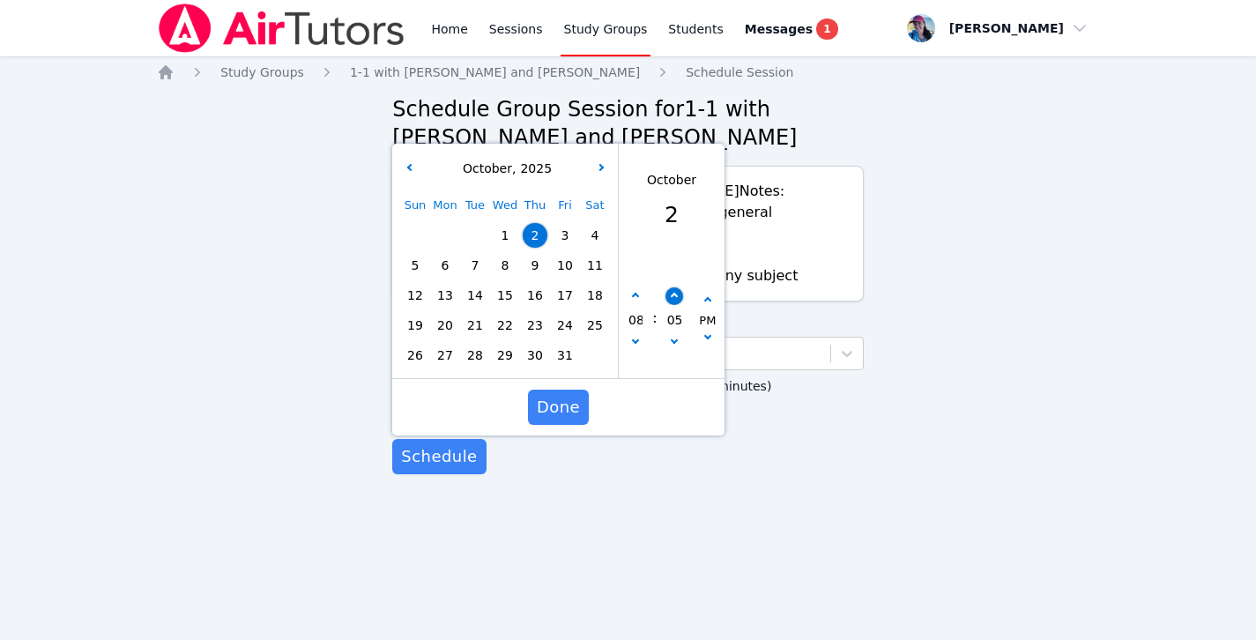
type input "10/02/2025 08:10 pm"
type input "10"
click at [668, 296] on button "button" at bounding box center [674, 296] width 18 height 18
type input "10/02/2025 08:15 pm"
type input "15"
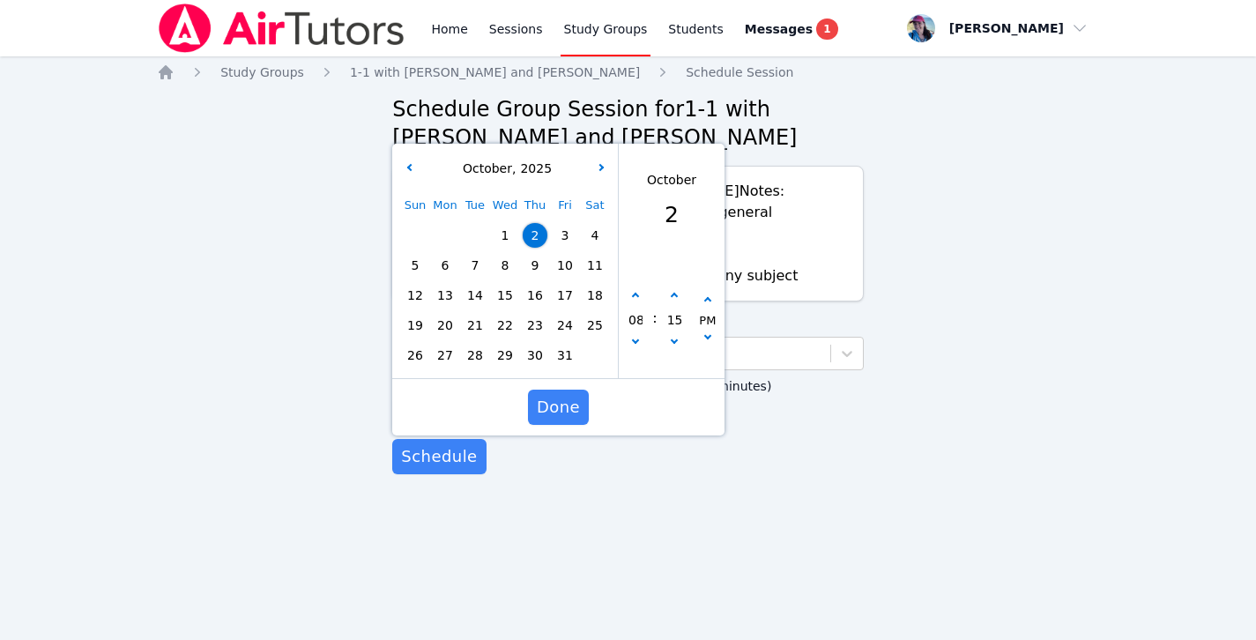
click at [671, 285] on div "08 : 15 PM" at bounding box center [672, 320] width 106 height 115
click at [671, 293] on button "button" at bounding box center [674, 296] width 18 height 18
type input "10/02/2025 08:20 pm"
type input "20"
click at [671, 293] on button "button" at bounding box center [674, 296] width 18 height 18
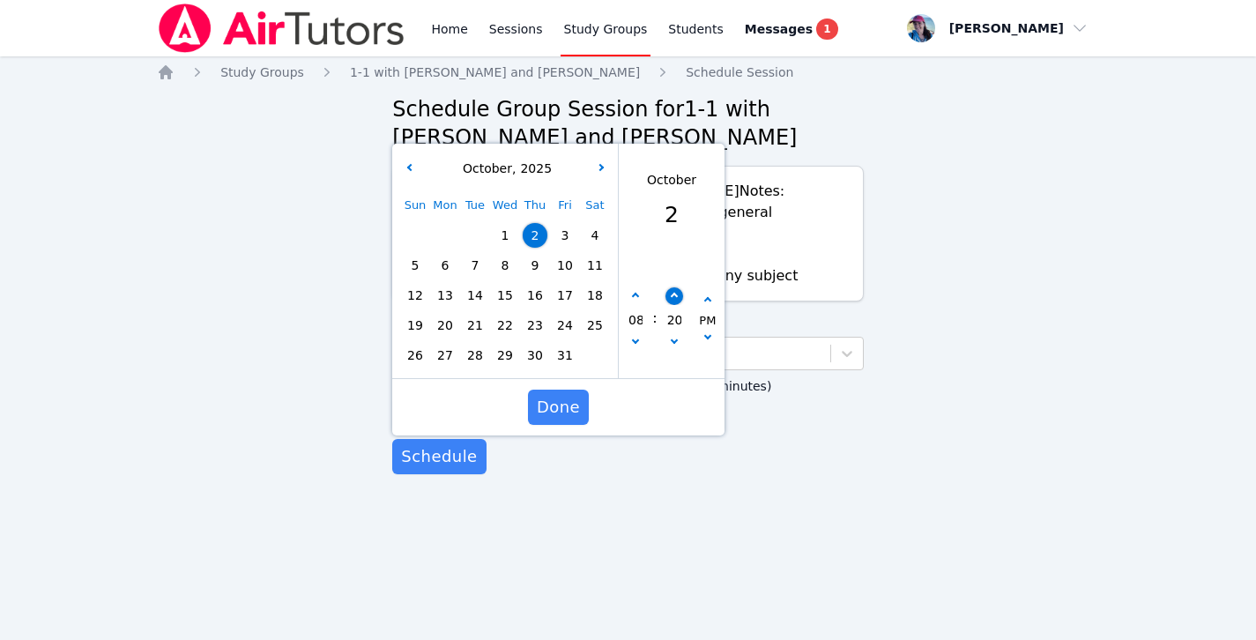
type input "10/02/2025 08:25 pm"
type input "25"
click at [671, 293] on button "button" at bounding box center [674, 296] width 18 height 18
type input "10/02/2025 08:30 pm"
type input "30"
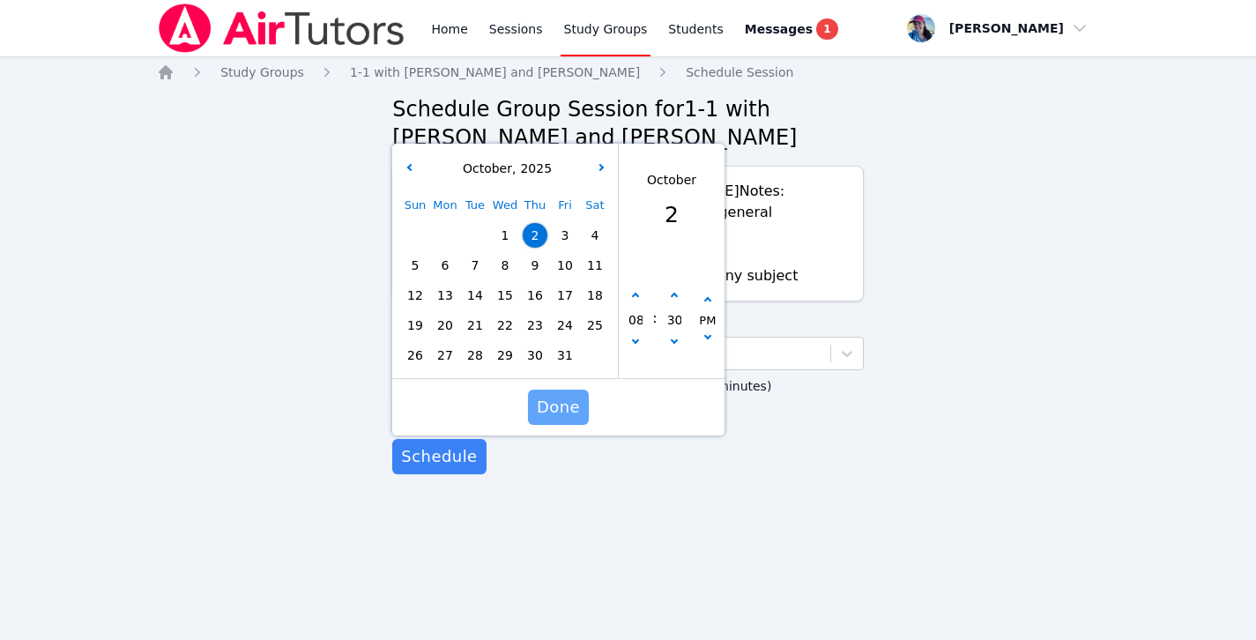
click at [548, 403] on span "Done" at bounding box center [558, 407] width 43 height 25
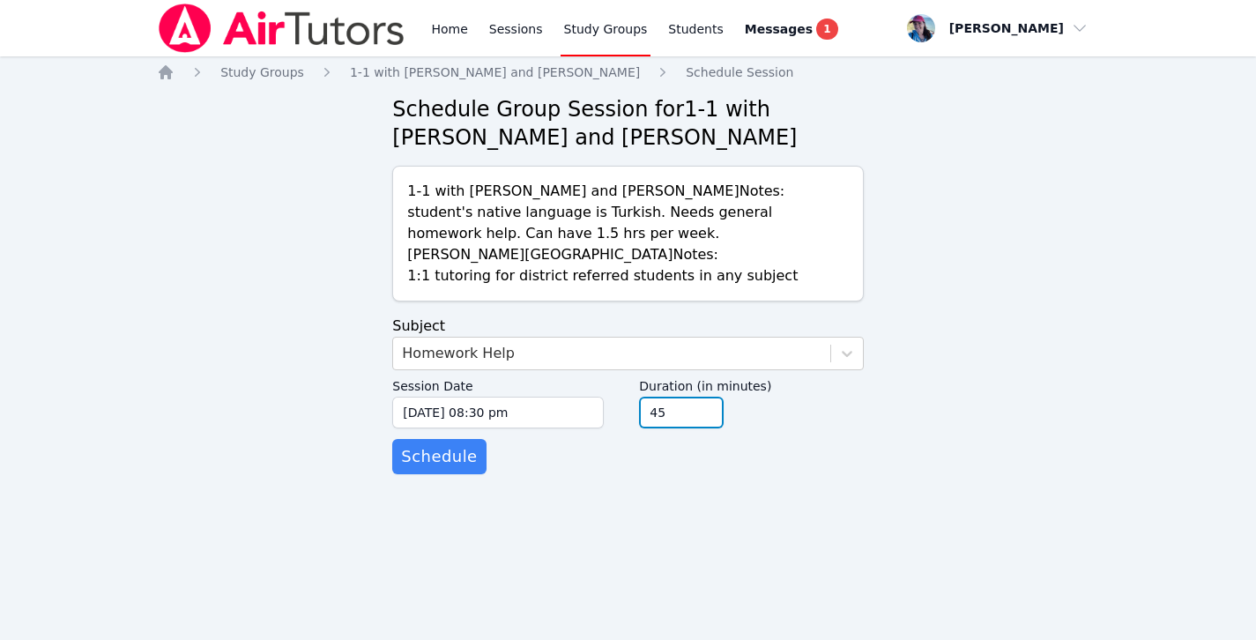
type input "45"
click at [709, 417] on input "45" at bounding box center [681, 413] width 85 height 32
click at [455, 467] on span "Schedule" at bounding box center [439, 456] width 76 height 25
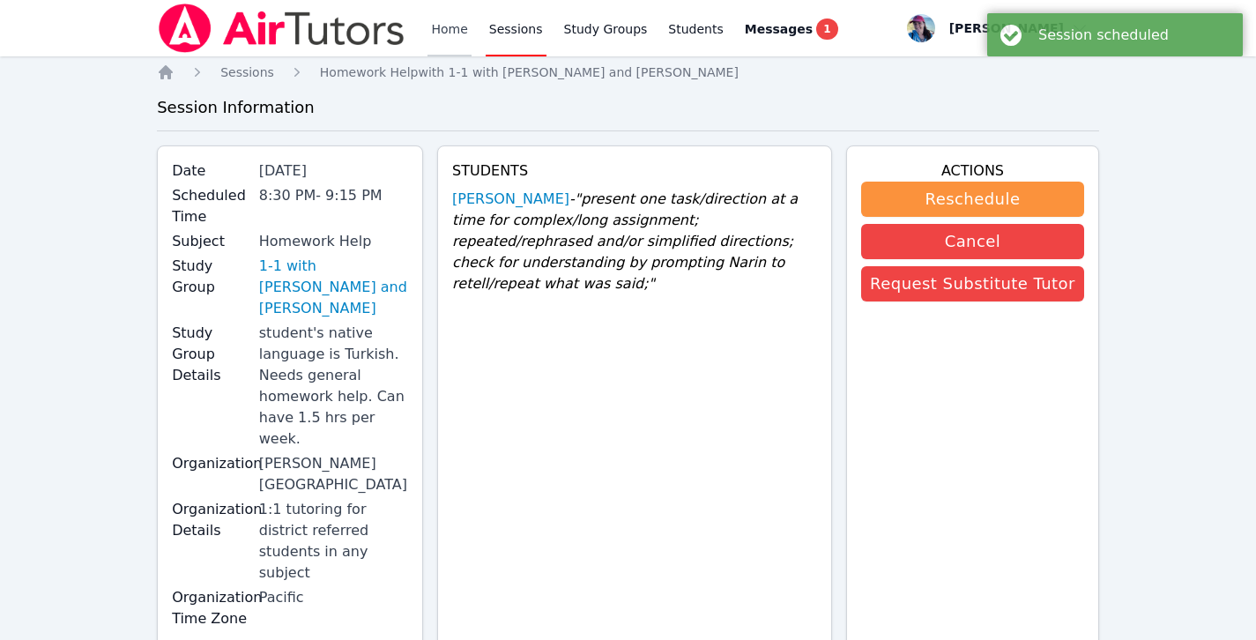
click at [434, 41] on link "Home" at bounding box center [448, 28] width 43 height 56
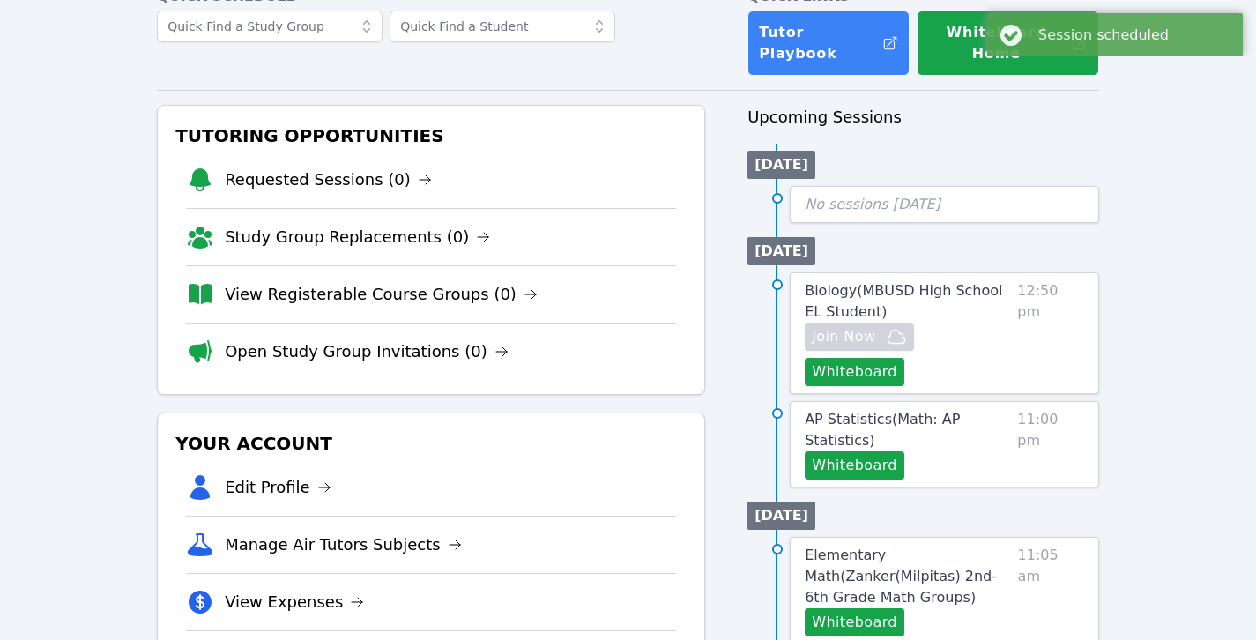
scroll to position [110, 0]
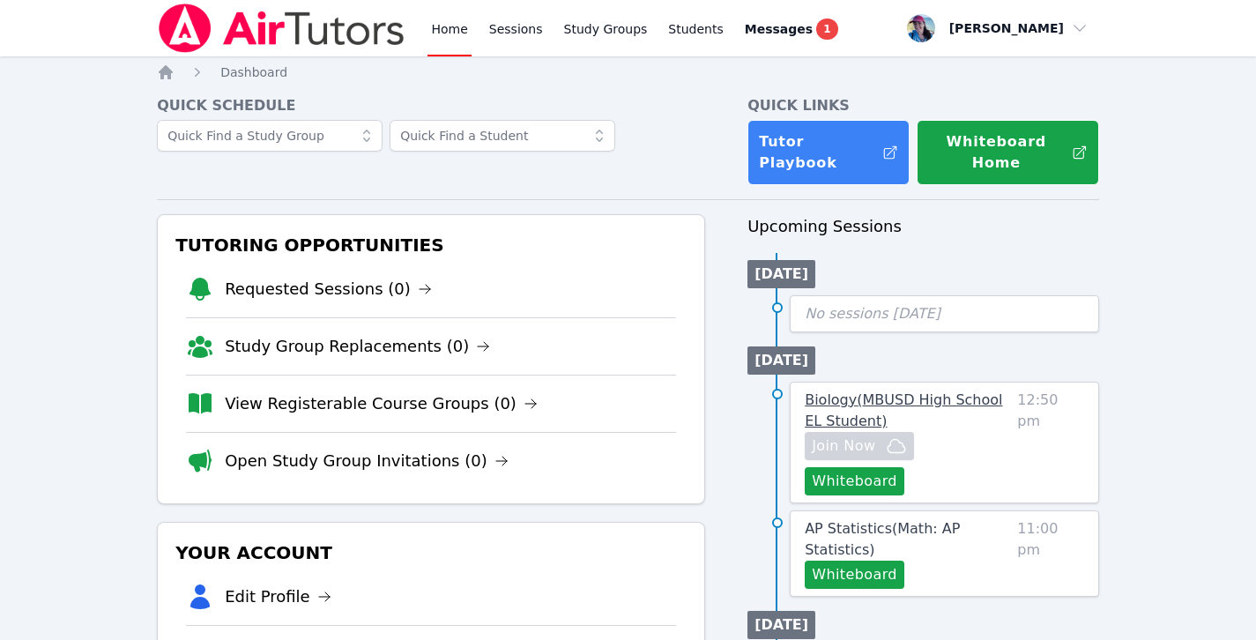
scroll to position [314, 0]
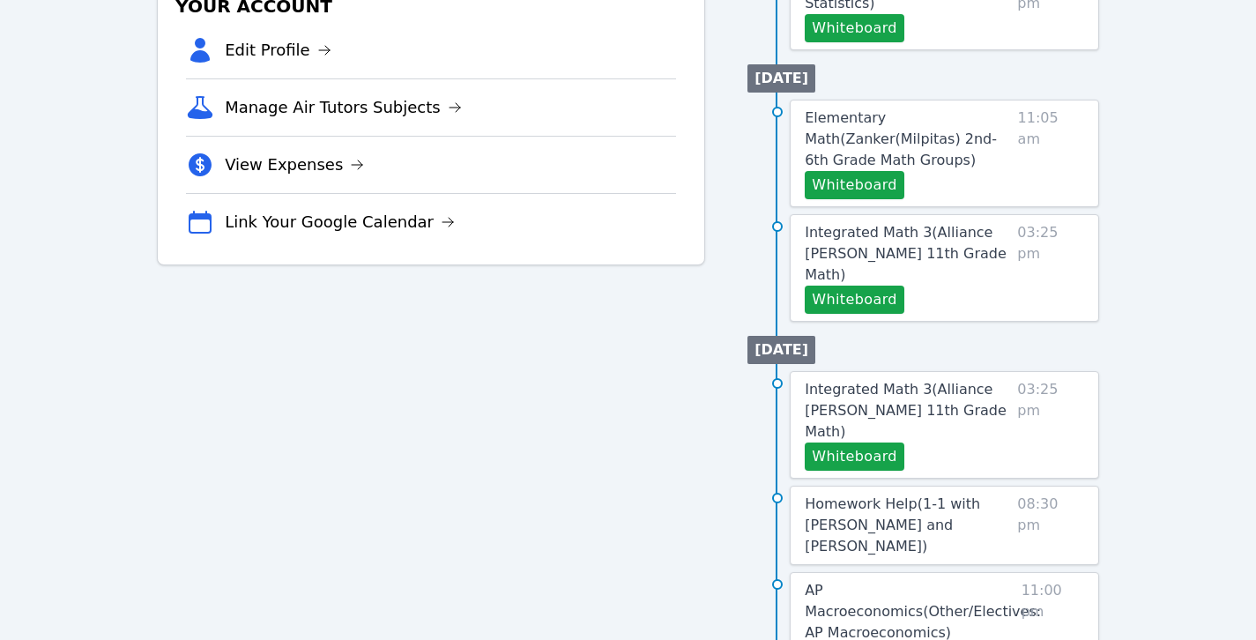
scroll to position [633, 0]
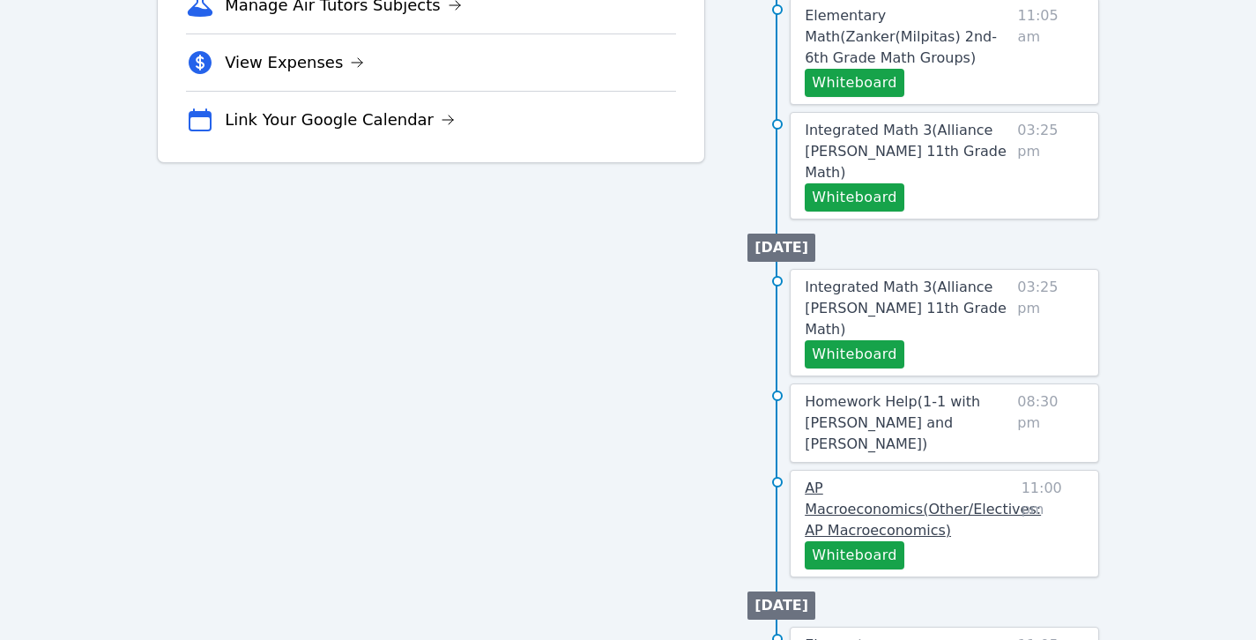
scroll to position [711, 0]
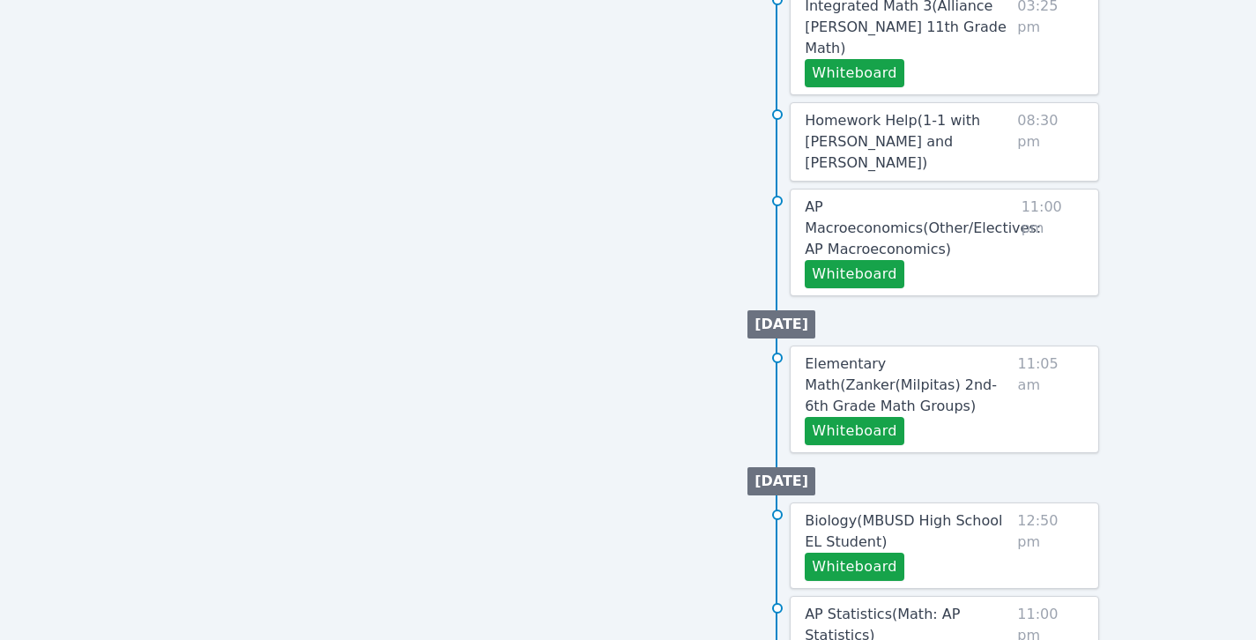
scroll to position [645, 0]
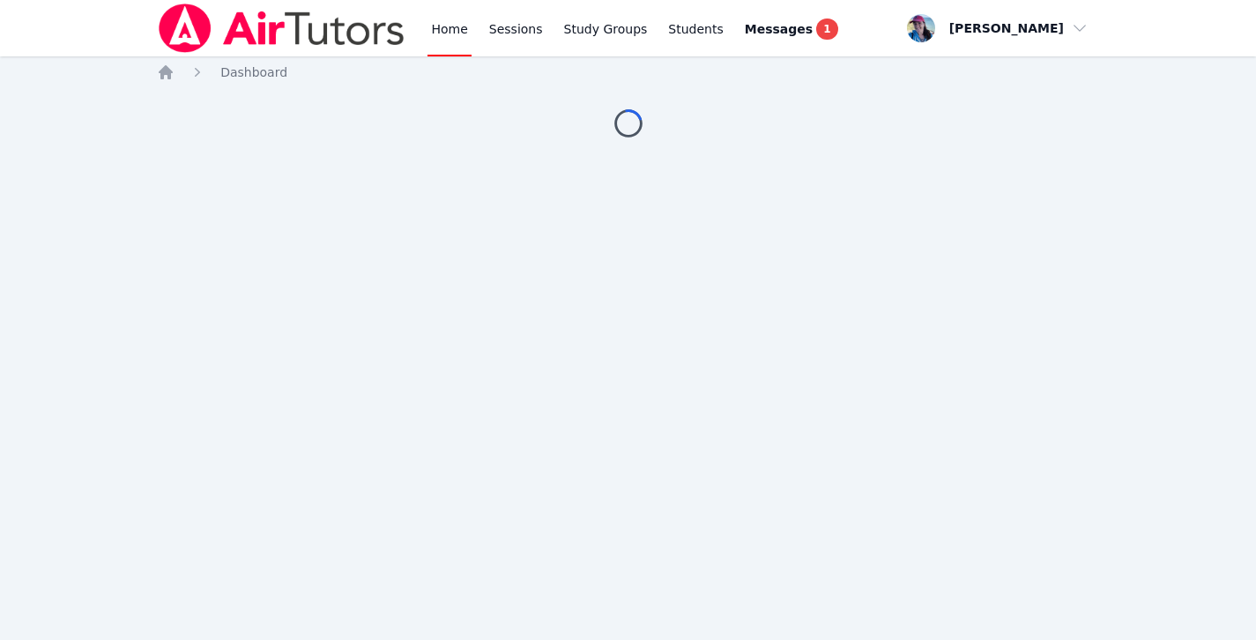
click at [433, 28] on link "Home" at bounding box center [448, 28] width 43 height 56
